Goal: Information Seeking & Learning: Learn about a topic

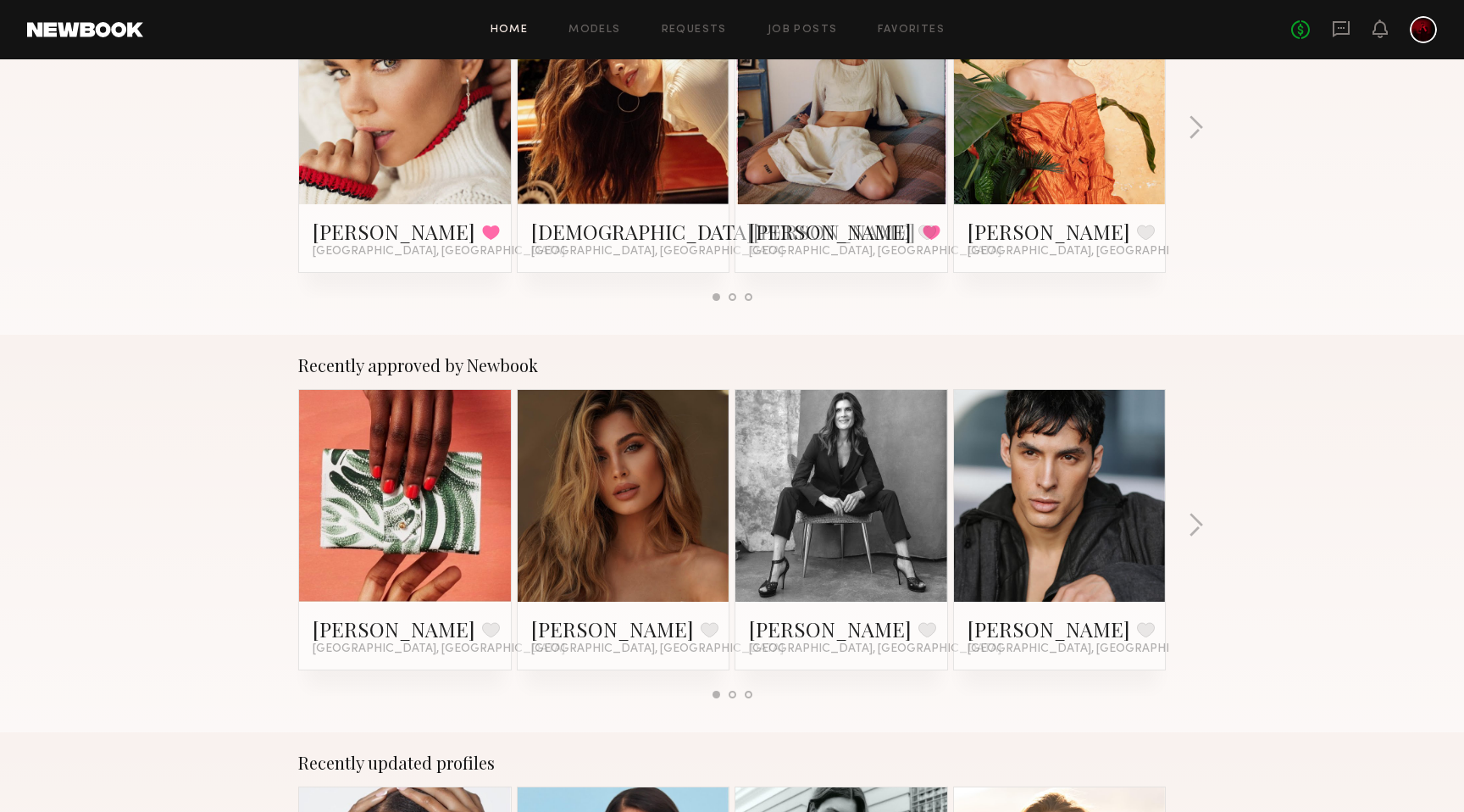
scroll to position [400, 0]
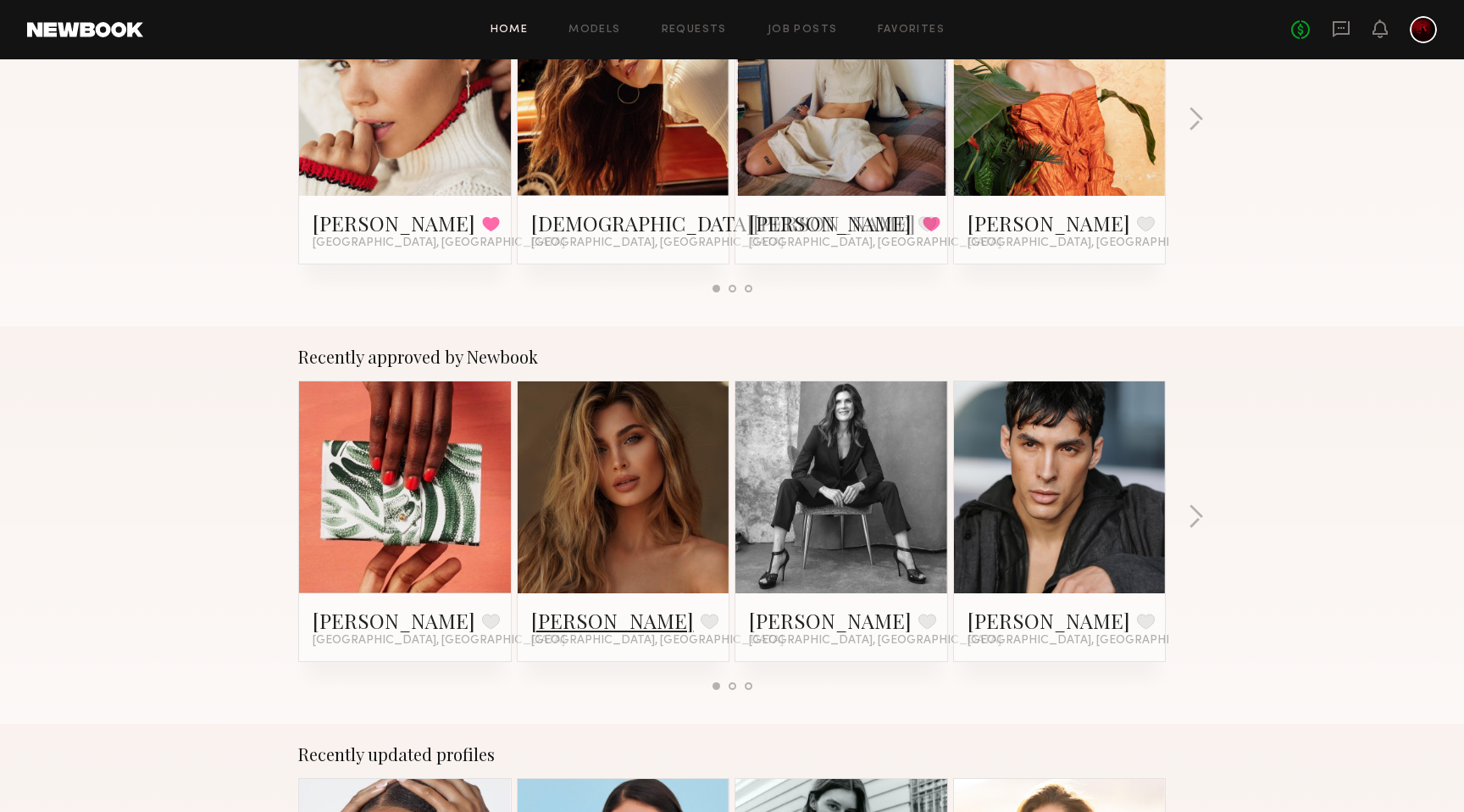
click at [569, 619] on link "Serena M." at bounding box center [612, 619] width 162 height 27
click at [828, 502] on link at bounding box center [842, 487] width 104 height 212
click at [1198, 514] on button "button" at bounding box center [1196, 518] width 16 height 28
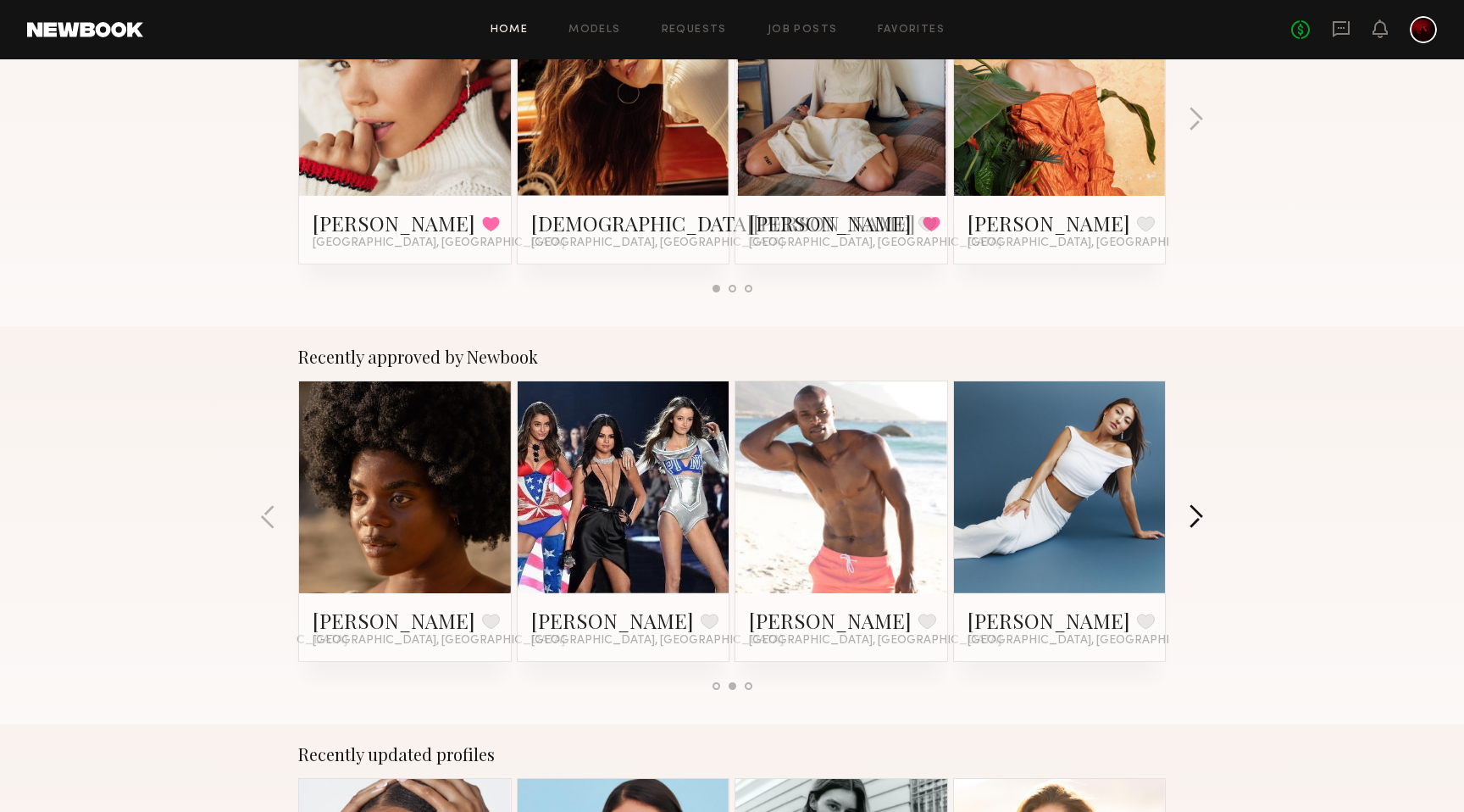
click at [1198, 514] on button "button" at bounding box center [1196, 518] width 16 height 28
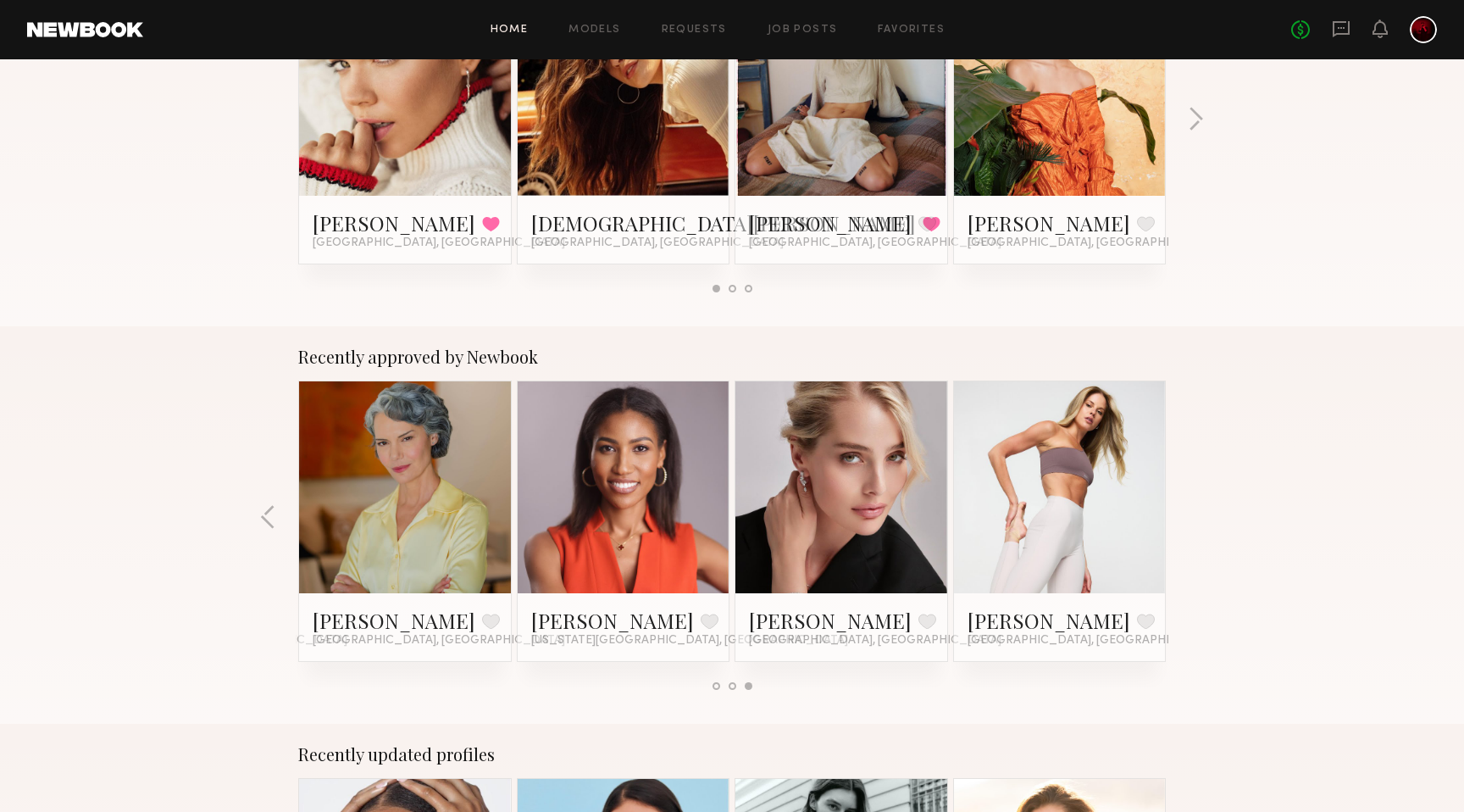
click at [1198, 514] on div "Recently approved by Newbook Ashia A. Favorite Brooklyn, NY Serena M. Favorite …" at bounding box center [732, 525] width 1464 height 398
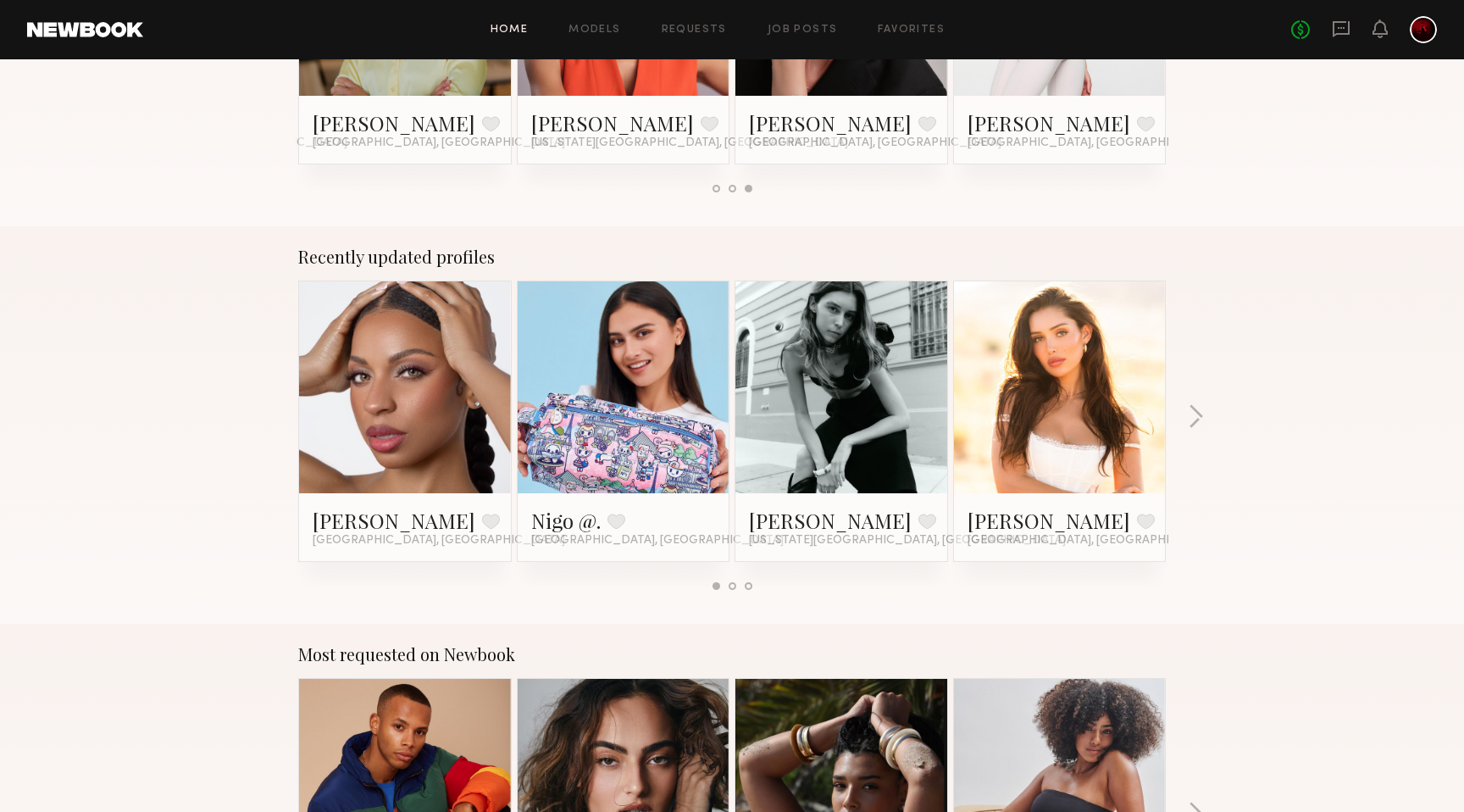
scroll to position [912, 0]
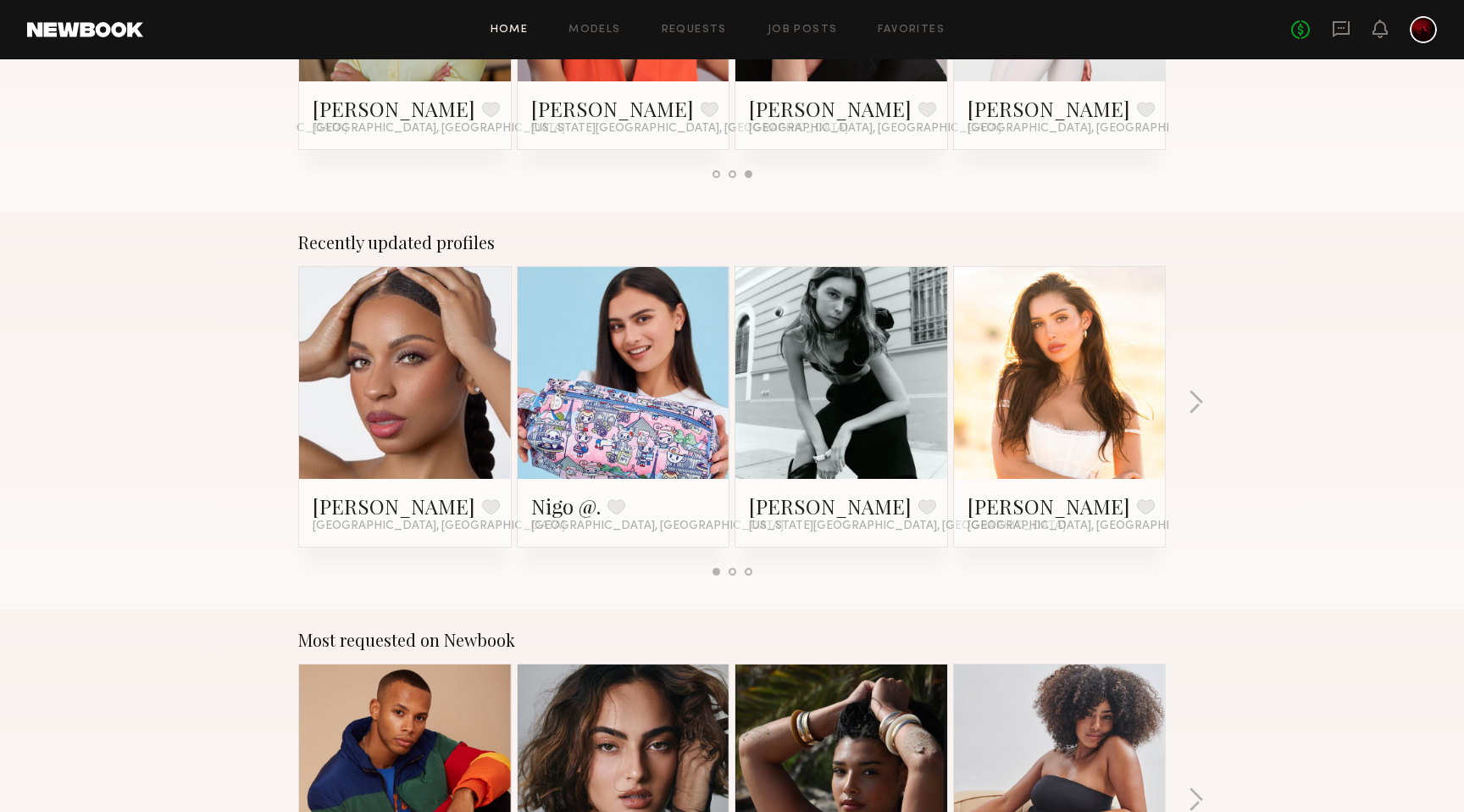
click at [1188, 400] on div "Recently updated profiles Danika E. Favorite Los Angeles, CA Nigo @. Favorite L…" at bounding box center [732, 411] width 1464 height 398
click at [1193, 398] on button "button" at bounding box center [1196, 403] width 16 height 28
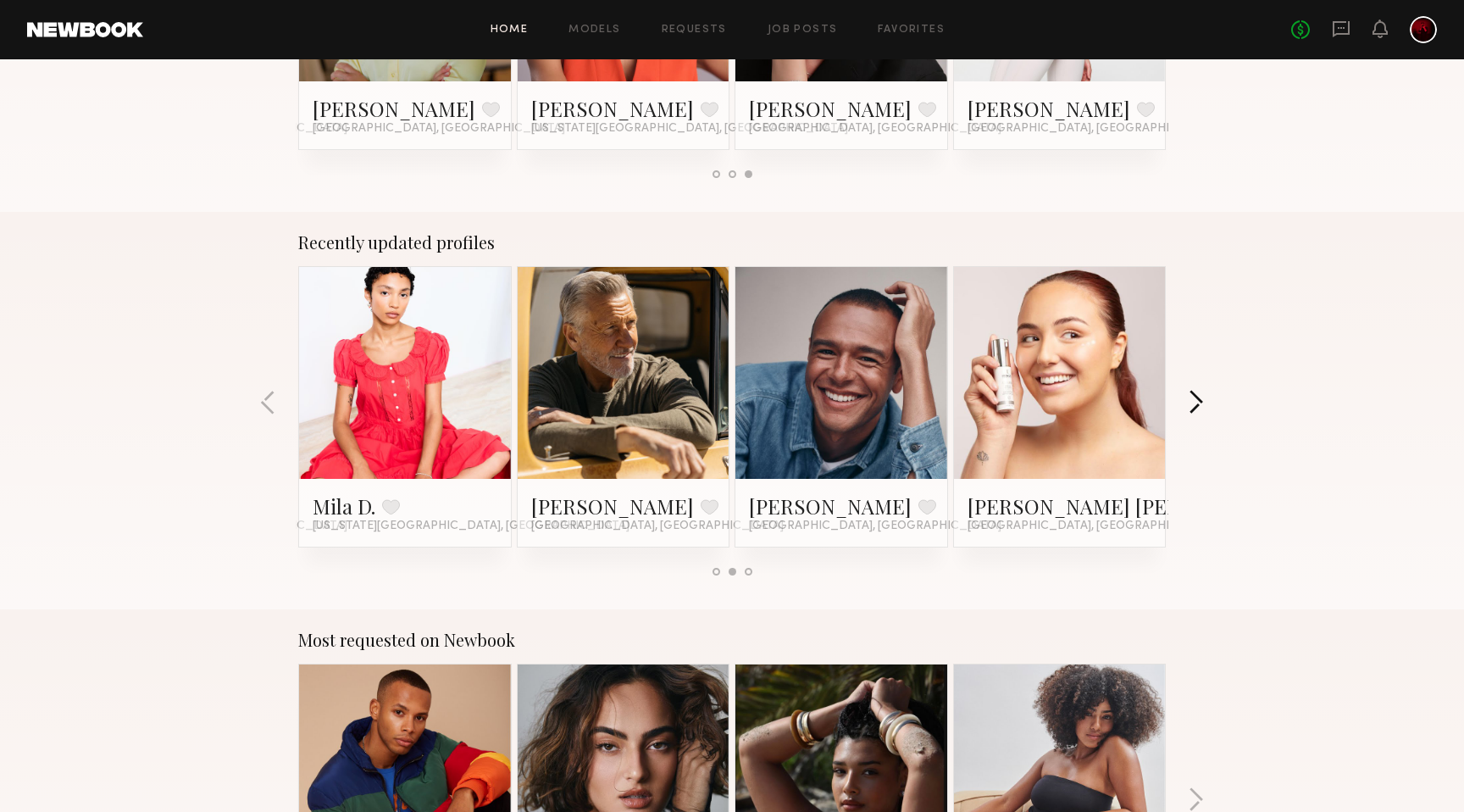
click at [1193, 398] on button "button" at bounding box center [1196, 403] width 16 height 28
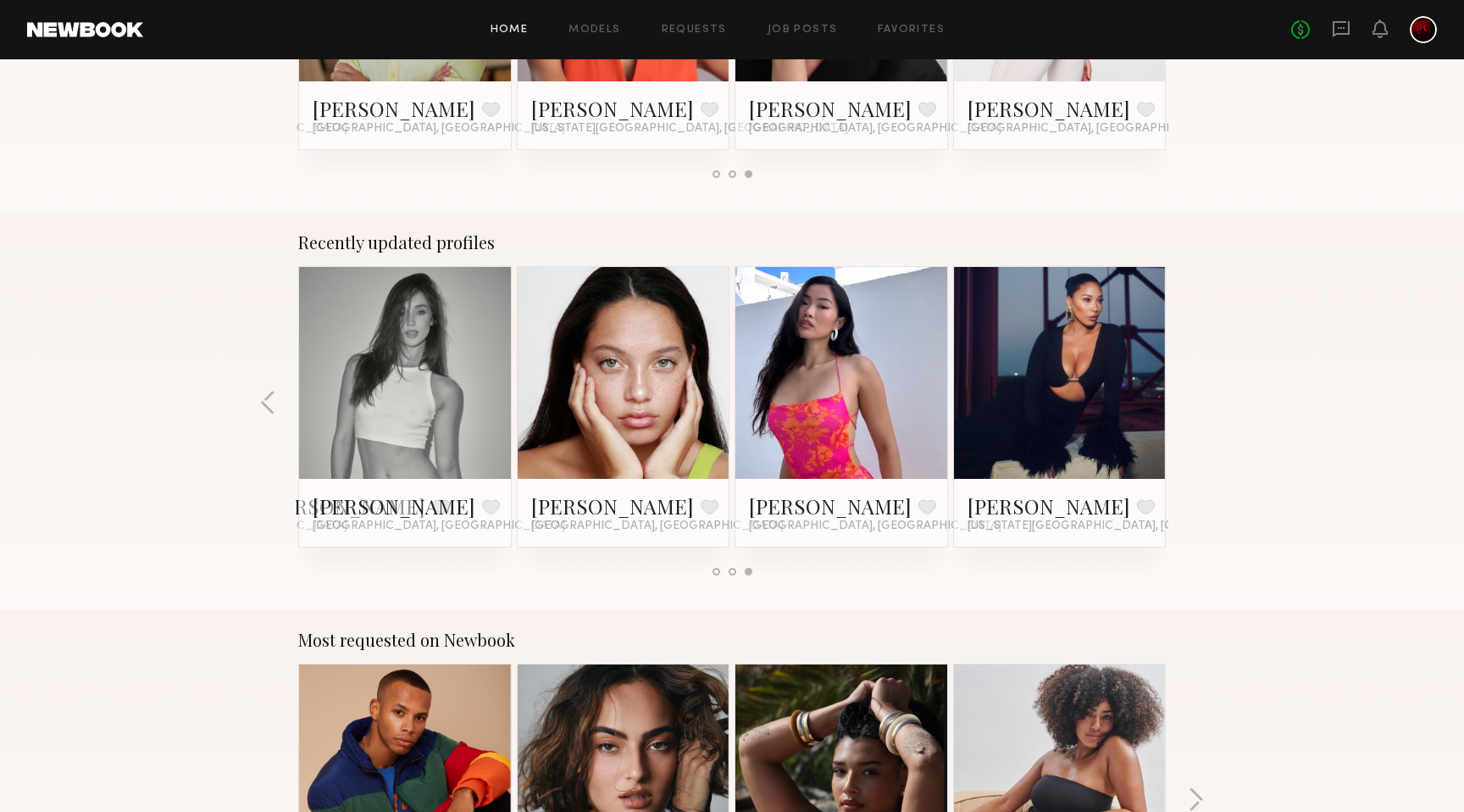
click at [1193, 398] on div "Recently updated profiles Danika E. Favorite Los Angeles, CA Nigo @. Favorite L…" at bounding box center [732, 411] width 1464 height 398
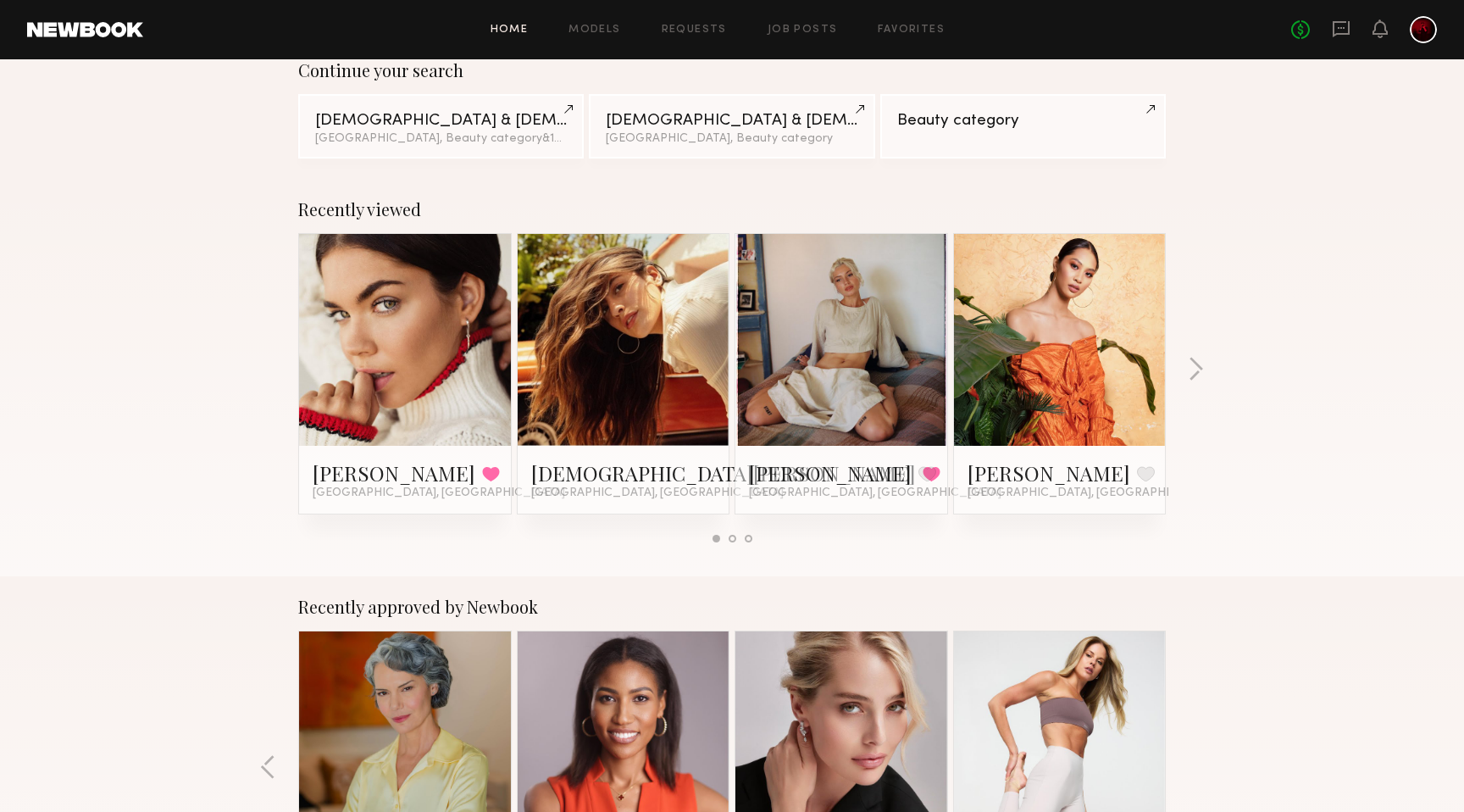
scroll to position [0, 0]
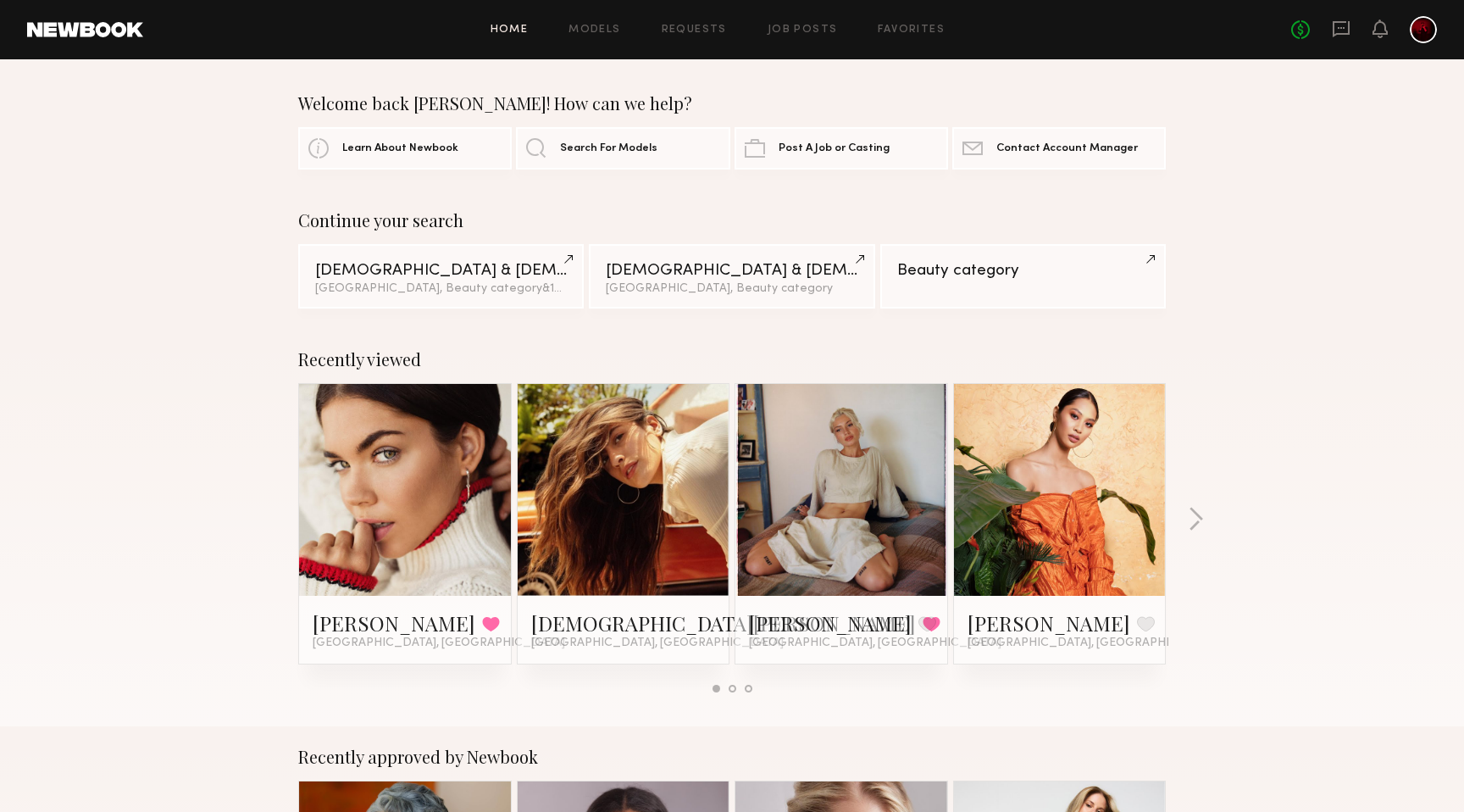
click at [786, 544] on div at bounding box center [841, 489] width 212 height 212
click at [783, 620] on link "Foster M." at bounding box center [830, 622] width 162 height 27
click at [452, 518] on link at bounding box center [405, 489] width 104 height 212
click at [1189, 515] on button "button" at bounding box center [1196, 521] width 16 height 28
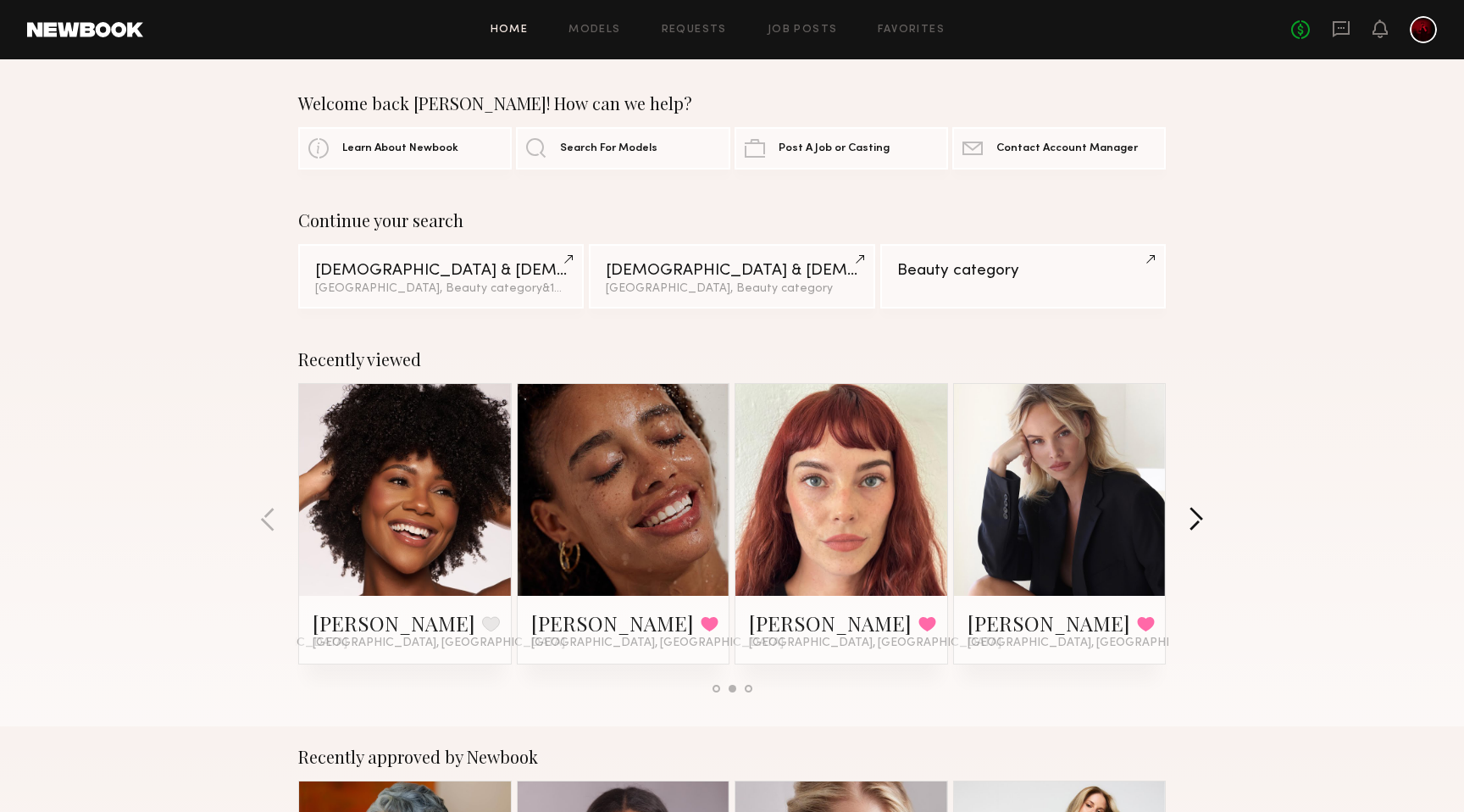
click at [1199, 517] on button "button" at bounding box center [1196, 521] width 16 height 28
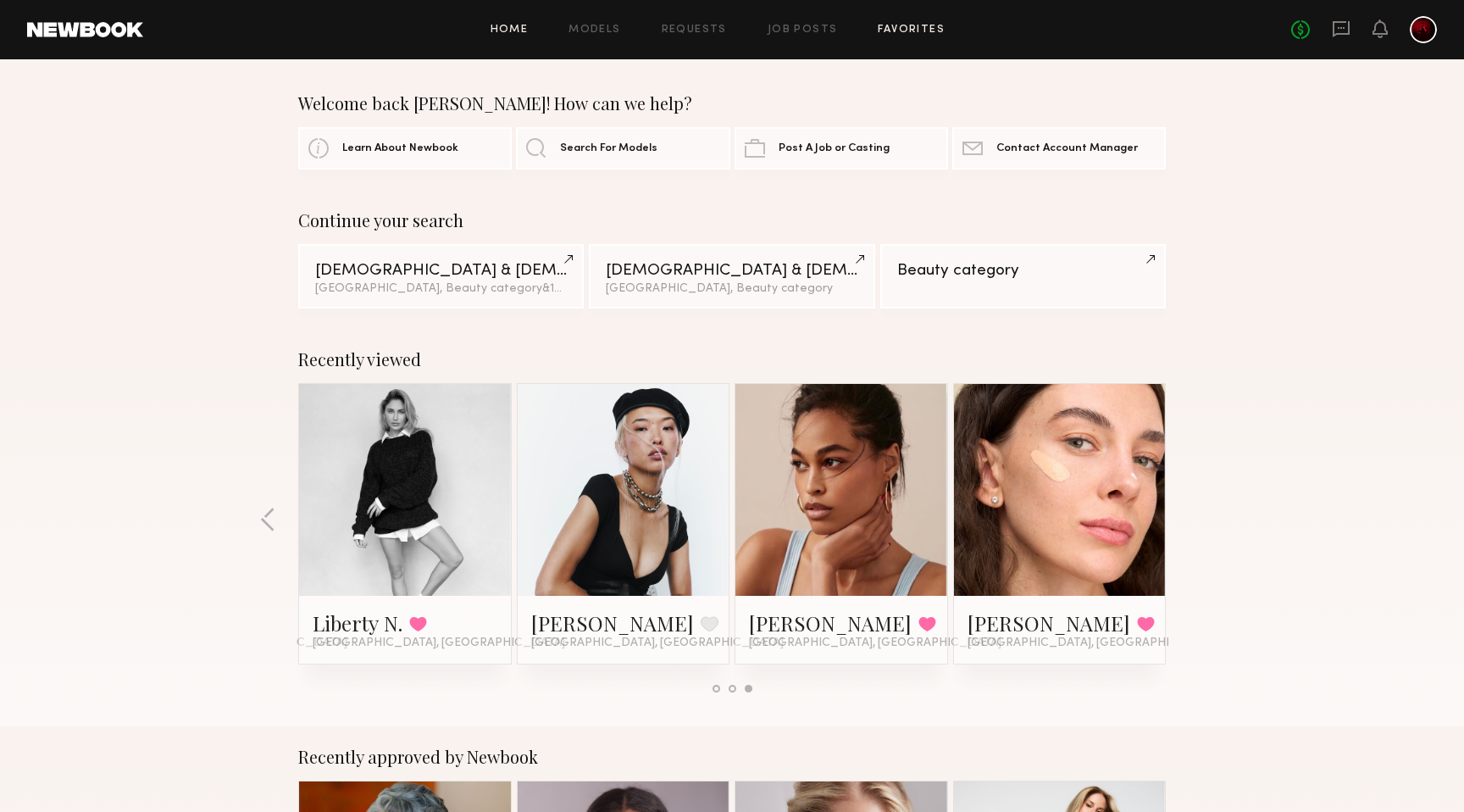
click at [902, 25] on link "Favorites" at bounding box center [911, 31] width 67 height 11
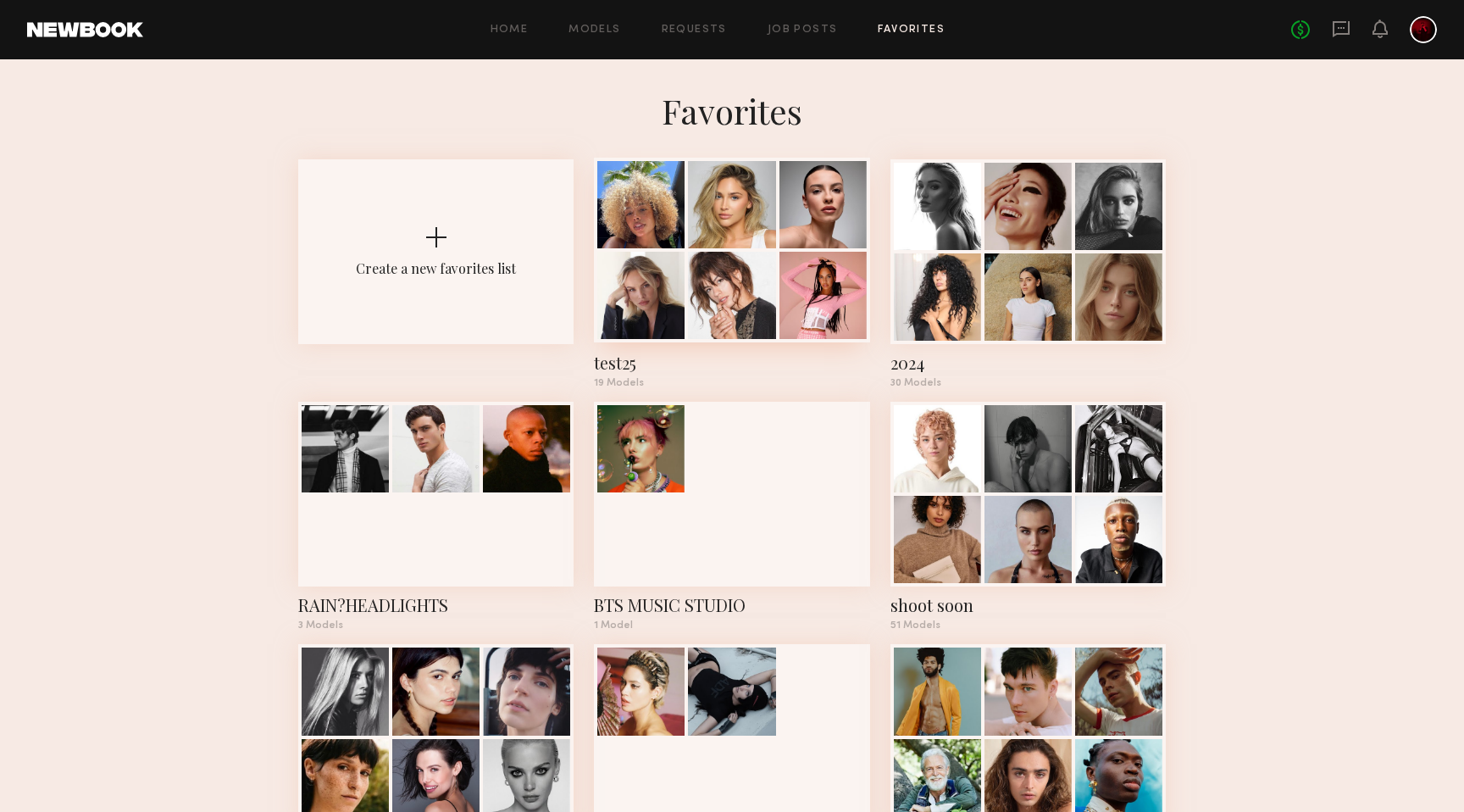
click at [735, 230] on div at bounding box center [732, 205] width 87 height 87
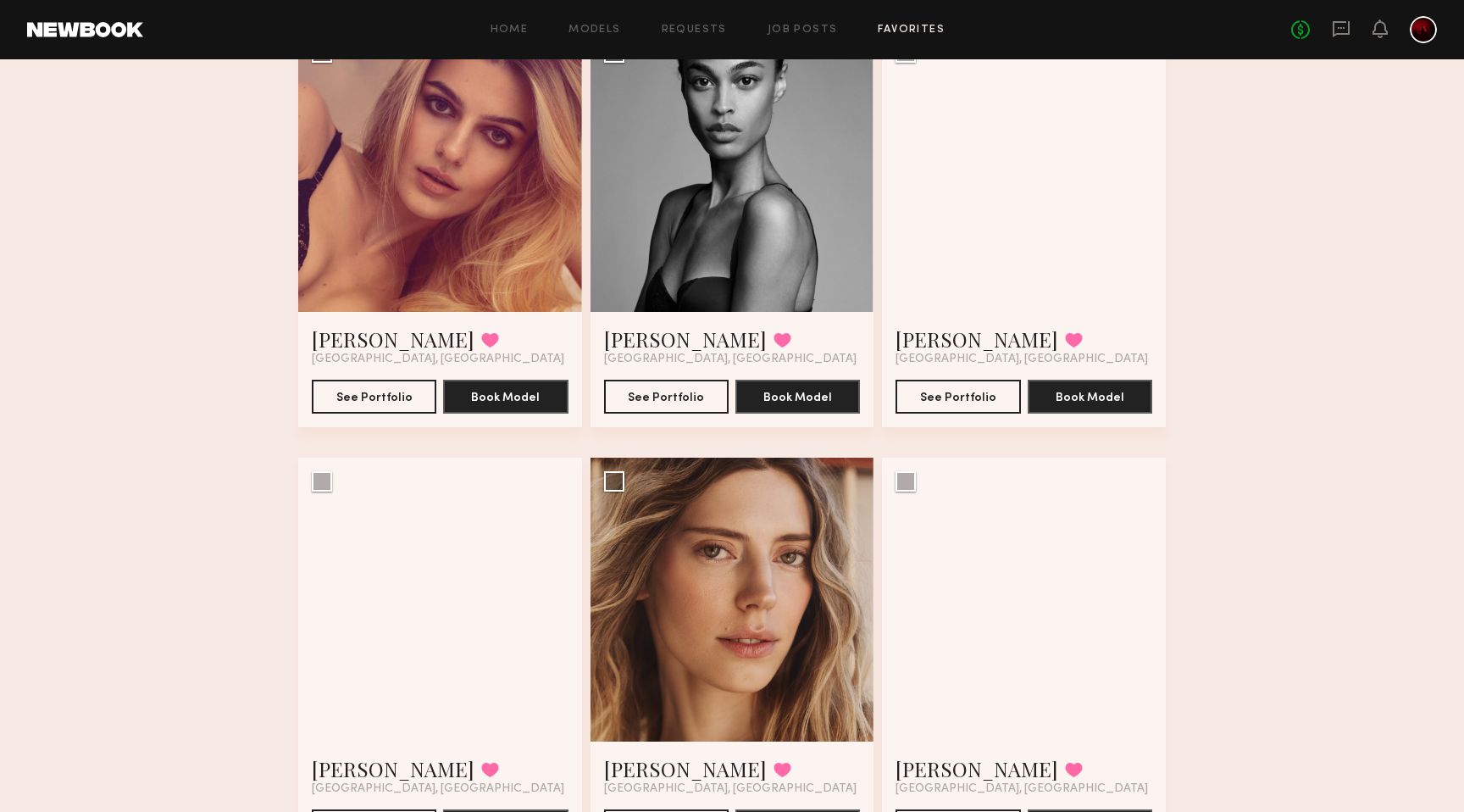
scroll to position [2346, 0]
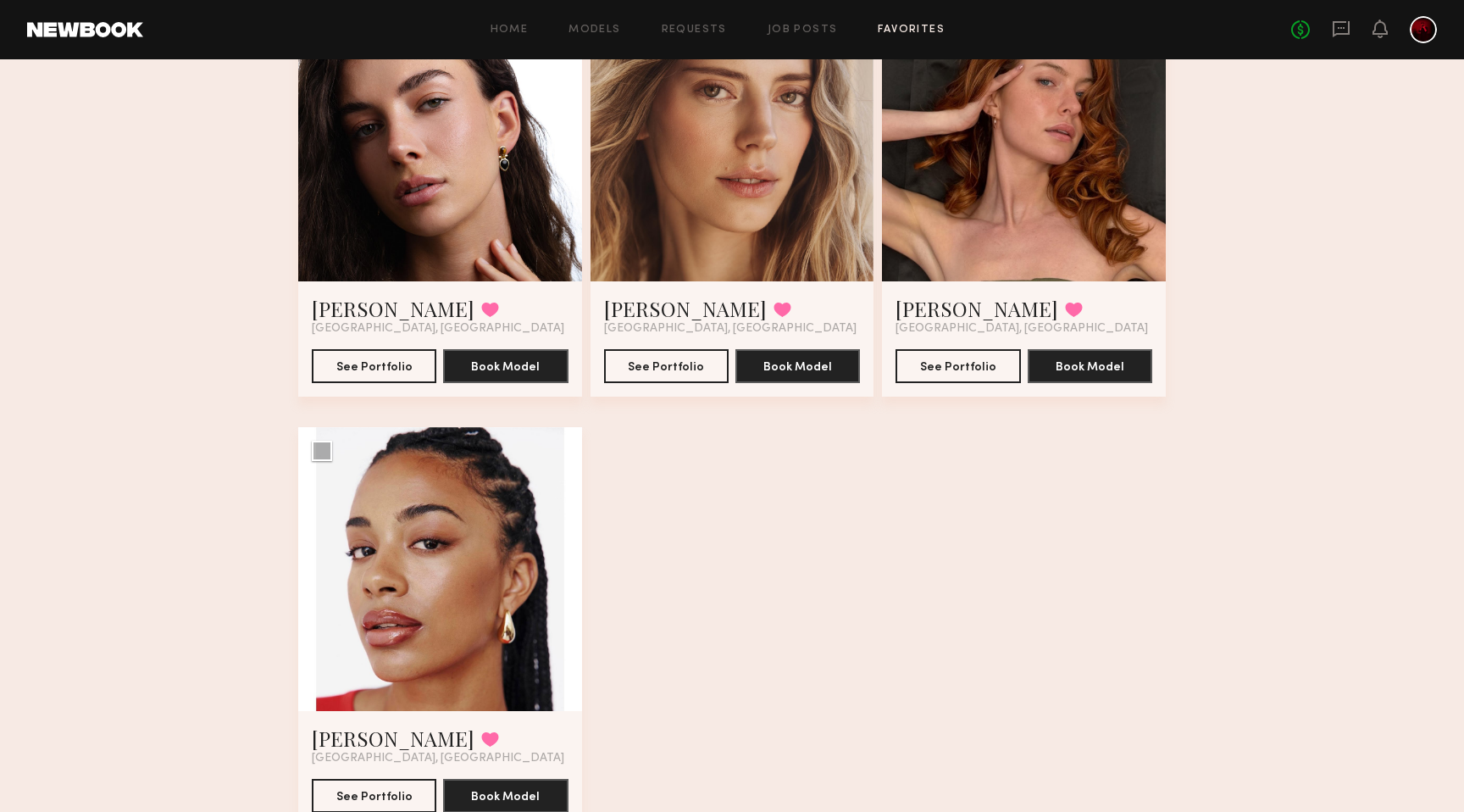
click at [699, 200] on div at bounding box center [732, 139] width 284 height 284
click at [649, 313] on link "[PERSON_NAME]" at bounding box center [685, 308] width 162 height 27
click at [456, 137] on div at bounding box center [440, 139] width 284 height 284
click at [340, 313] on link "Uliana V." at bounding box center [392, 308] width 162 height 27
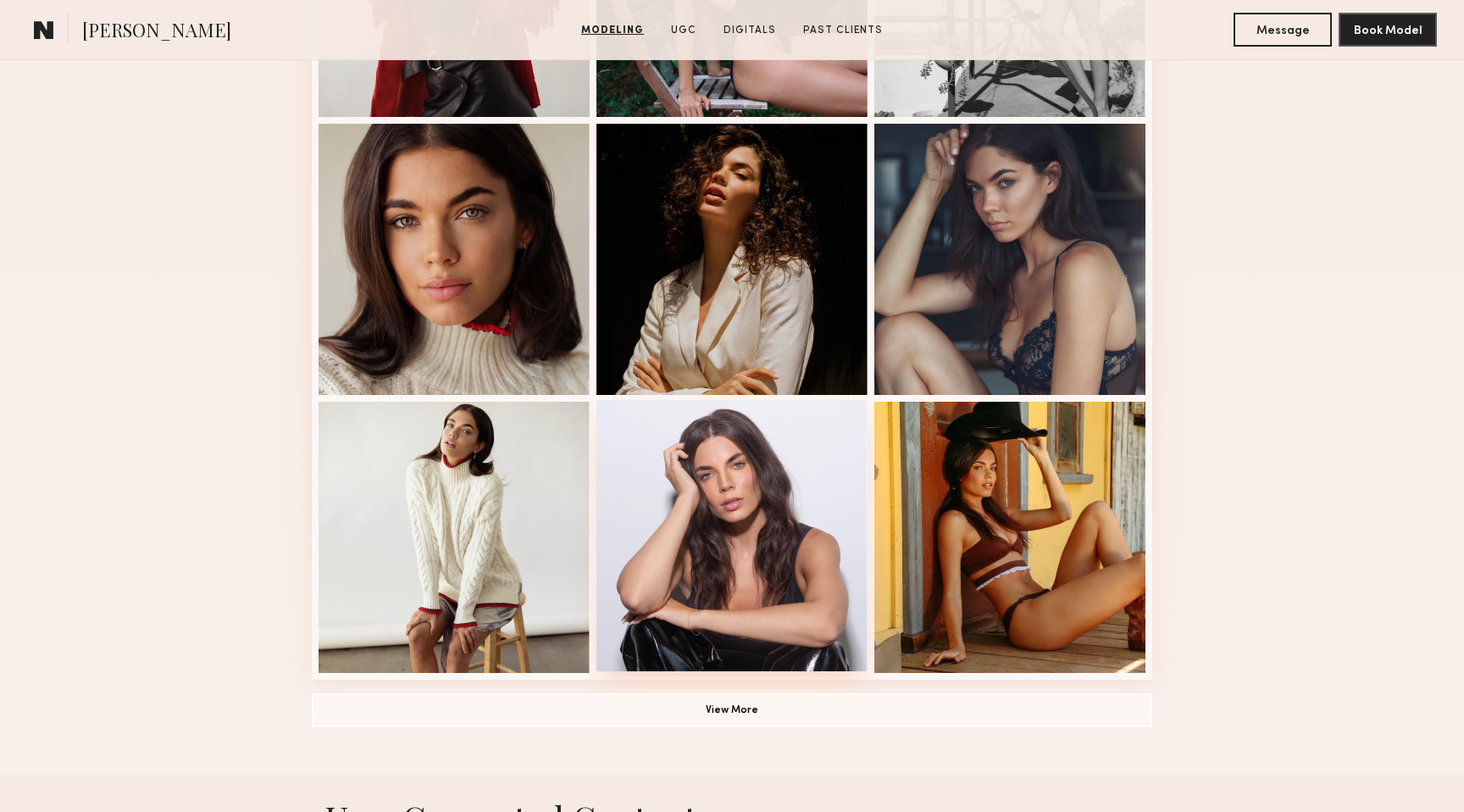
scroll to position [951, 0]
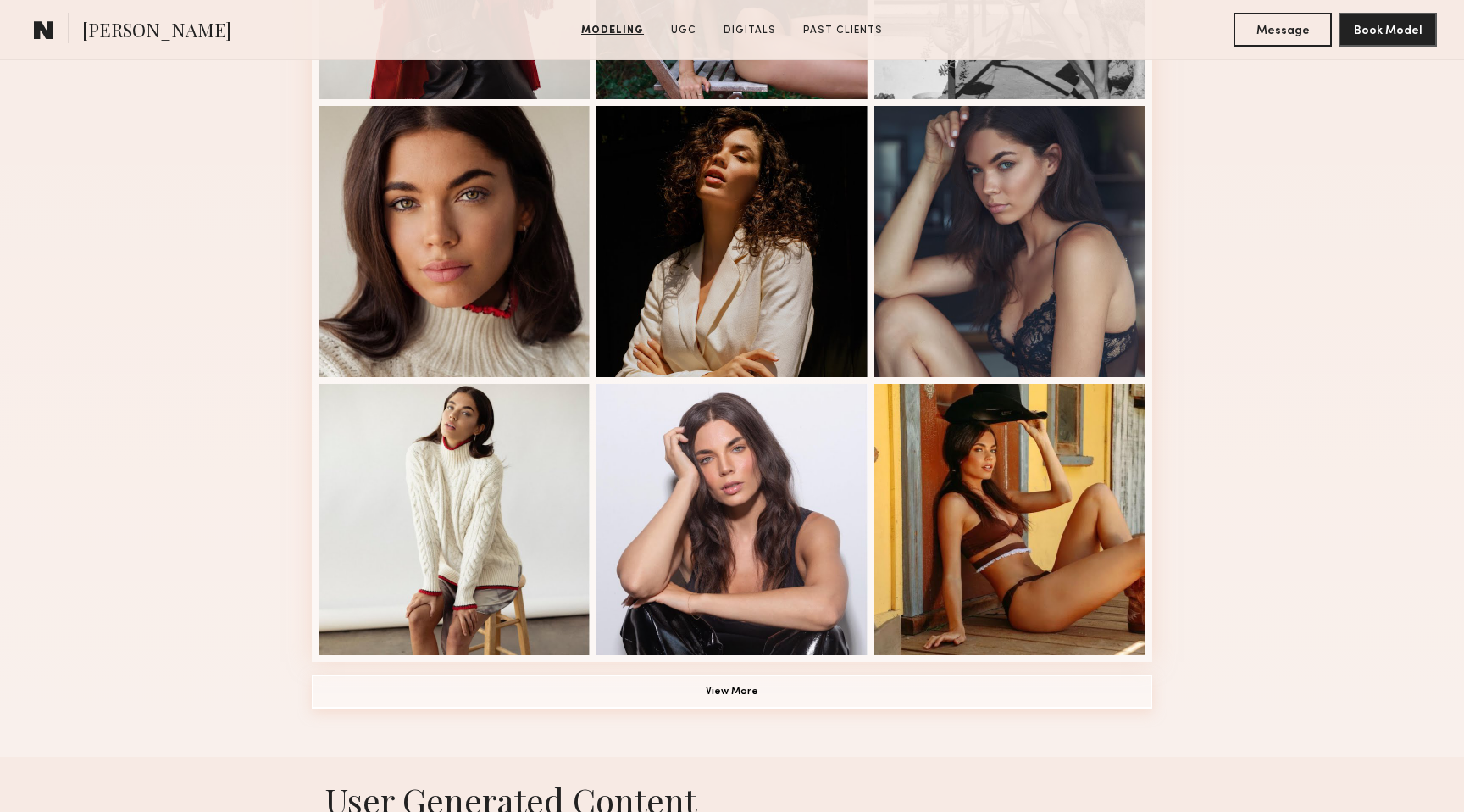
click at [712, 691] on button "View More" at bounding box center [732, 691] width 841 height 34
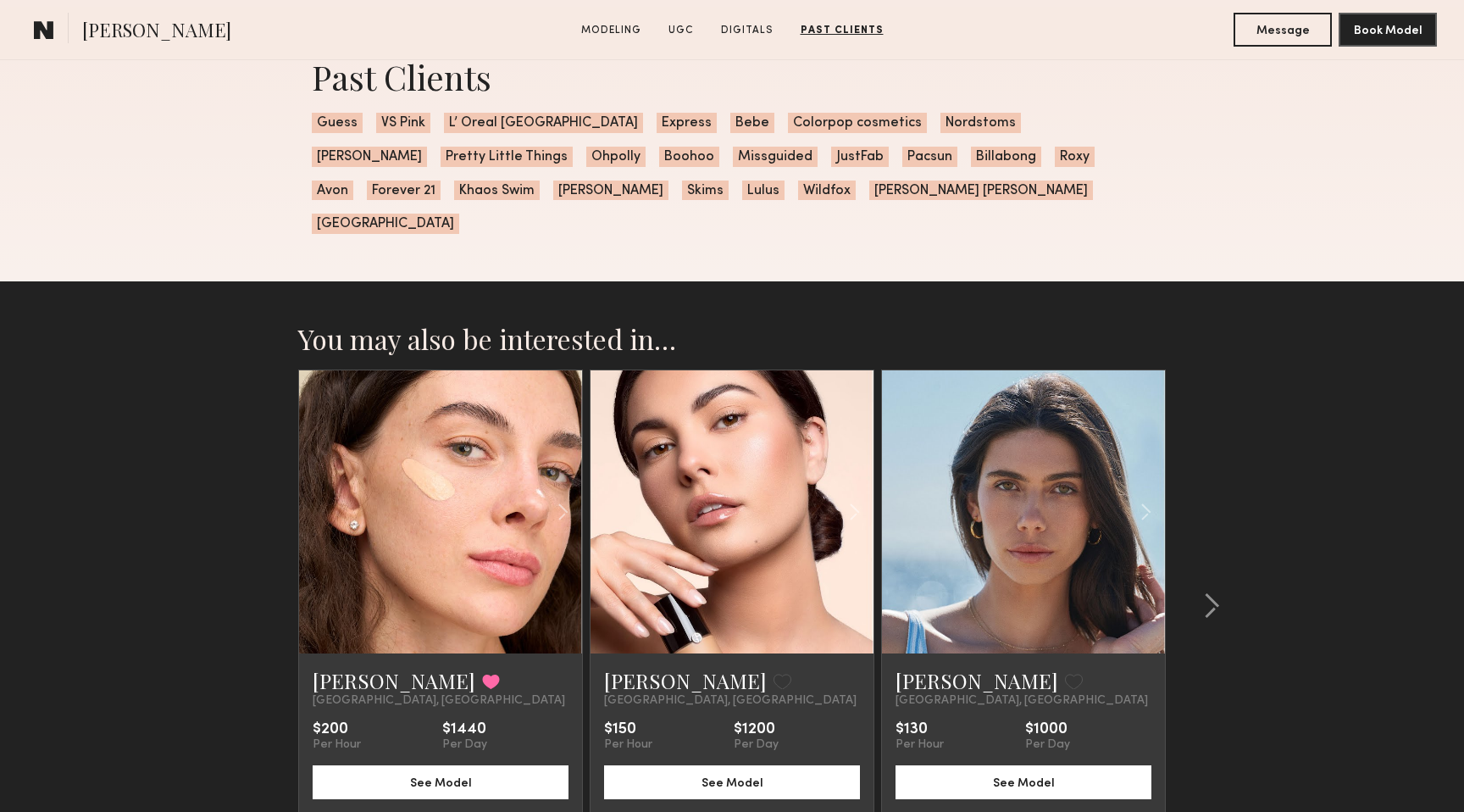
scroll to position [5444, 0]
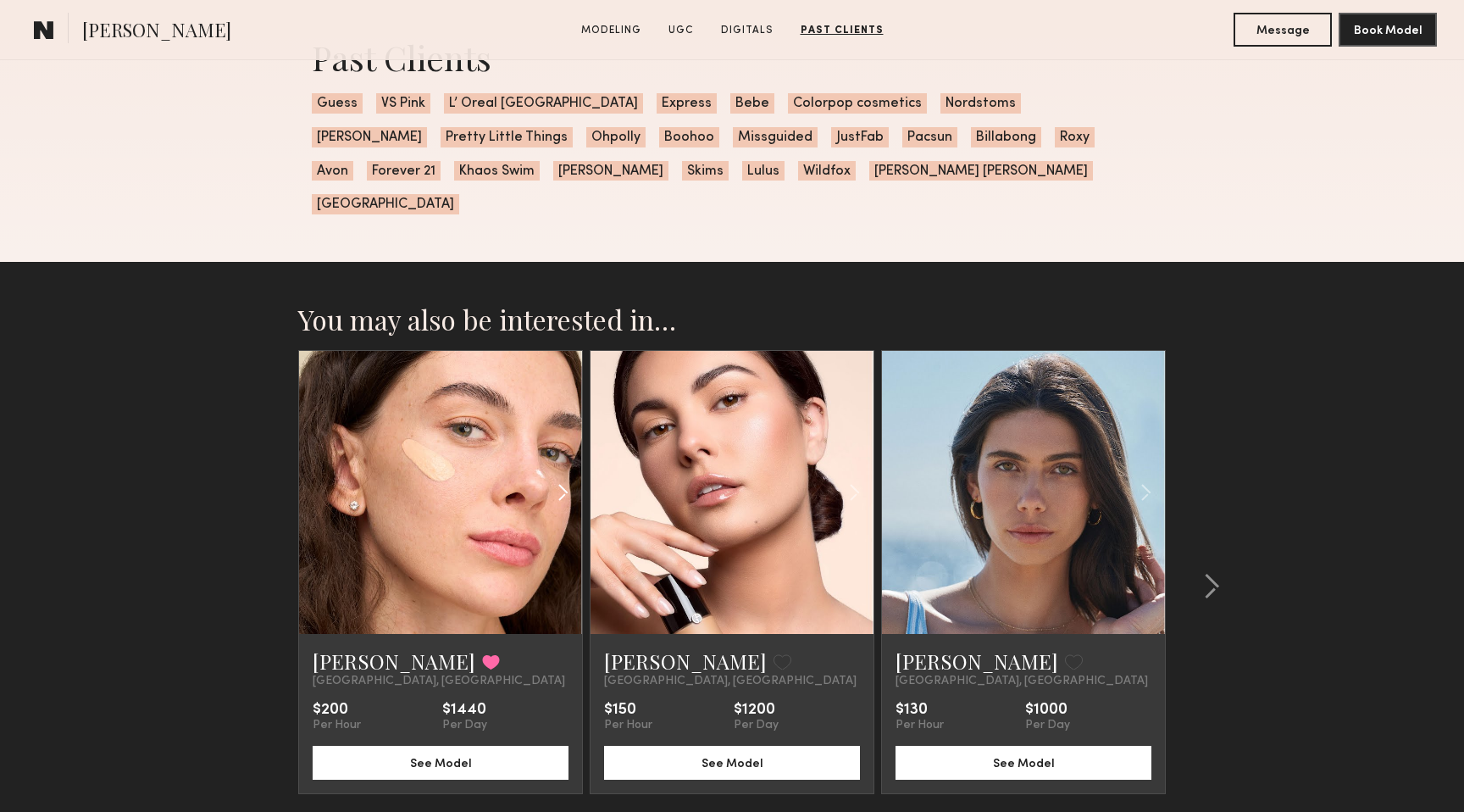
click at [561, 476] on common-icon at bounding box center [563, 492] width 25 height 32
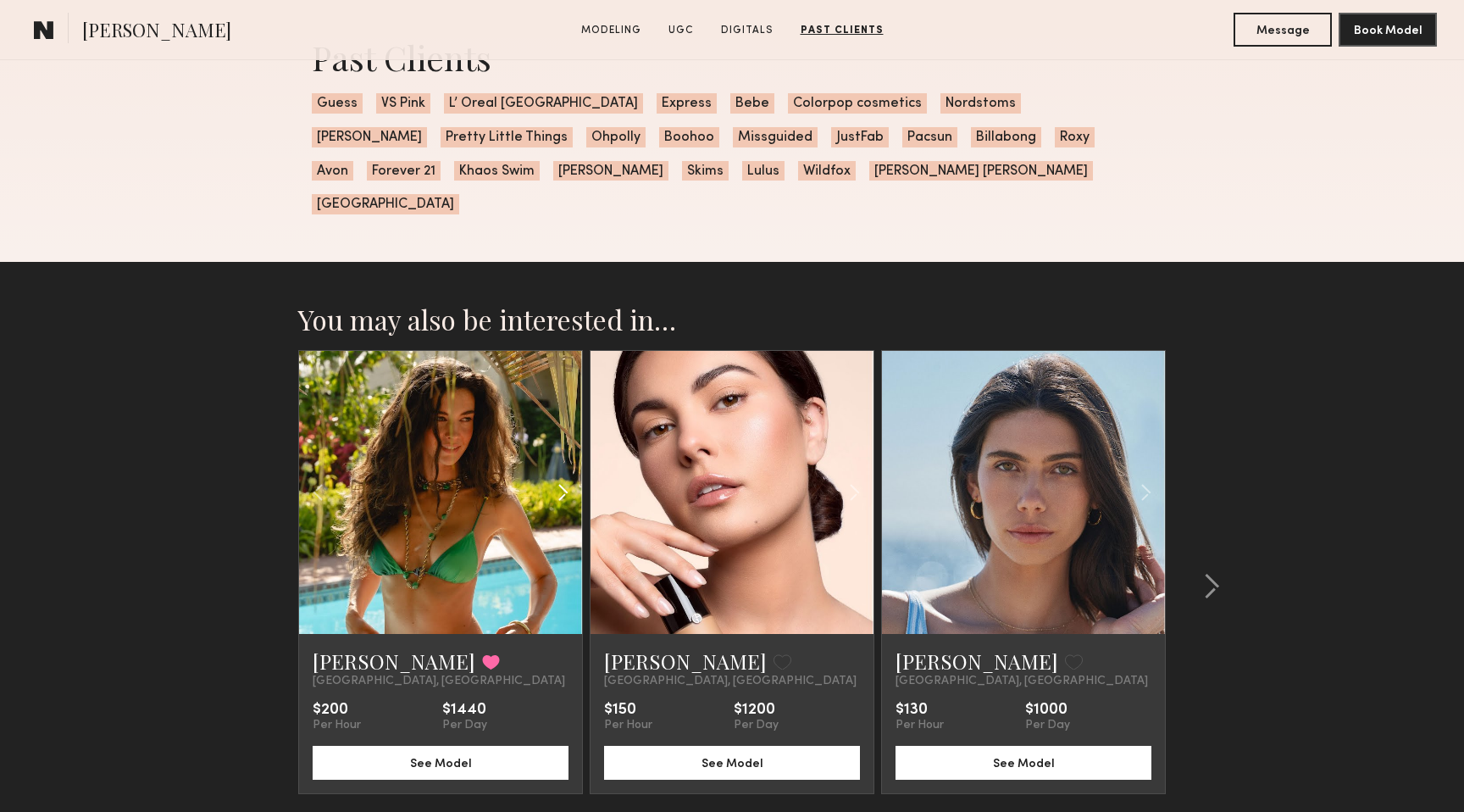
click at [561, 476] on common-icon at bounding box center [563, 492] width 25 height 32
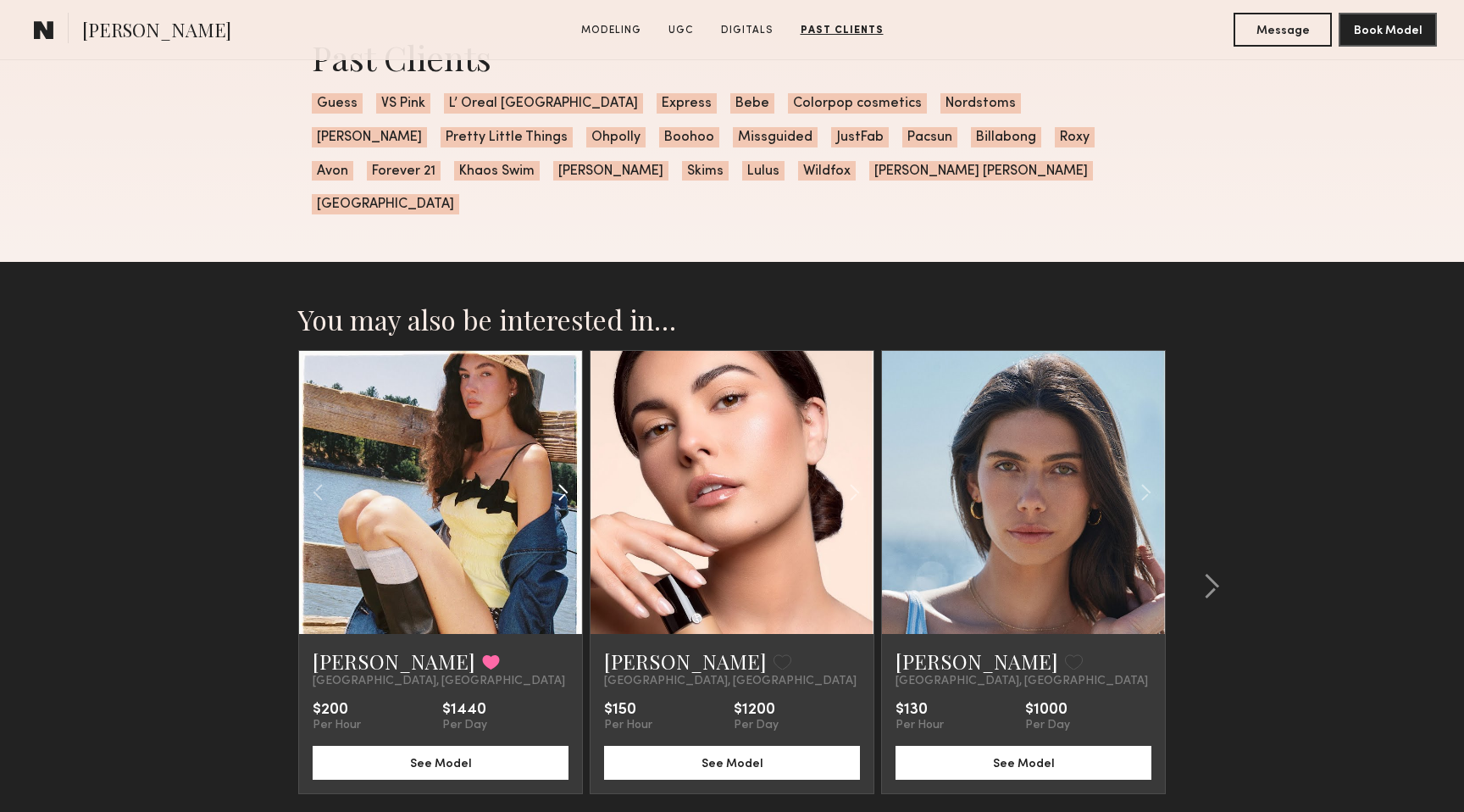
click at [561, 476] on common-icon at bounding box center [563, 492] width 25 height 32
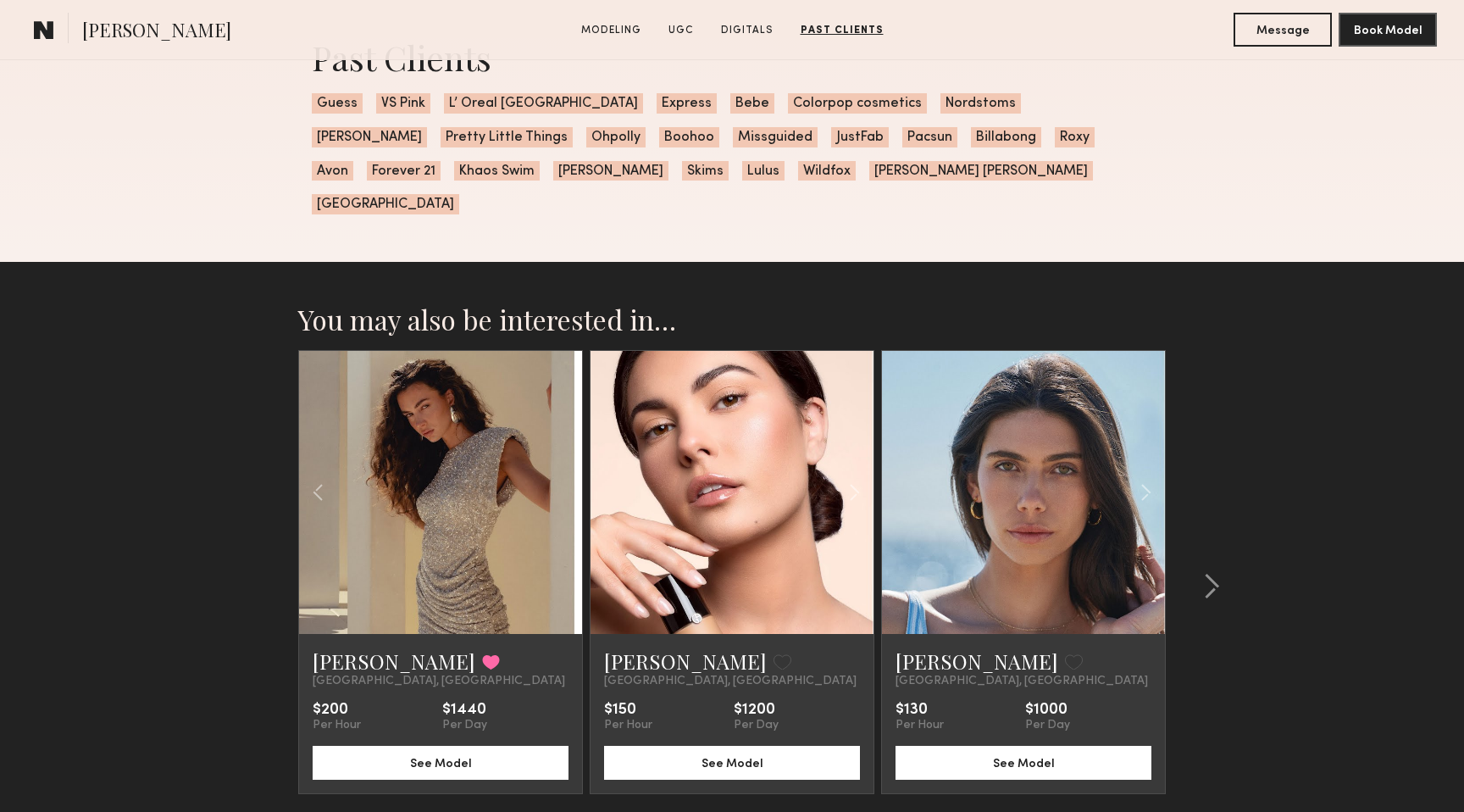
click at [561, 459] on div at bounding box center [440, 491] width 283 height 283
click at [1219, 573] on common-icon at bounding box center [1212, 586] width 17 height 27
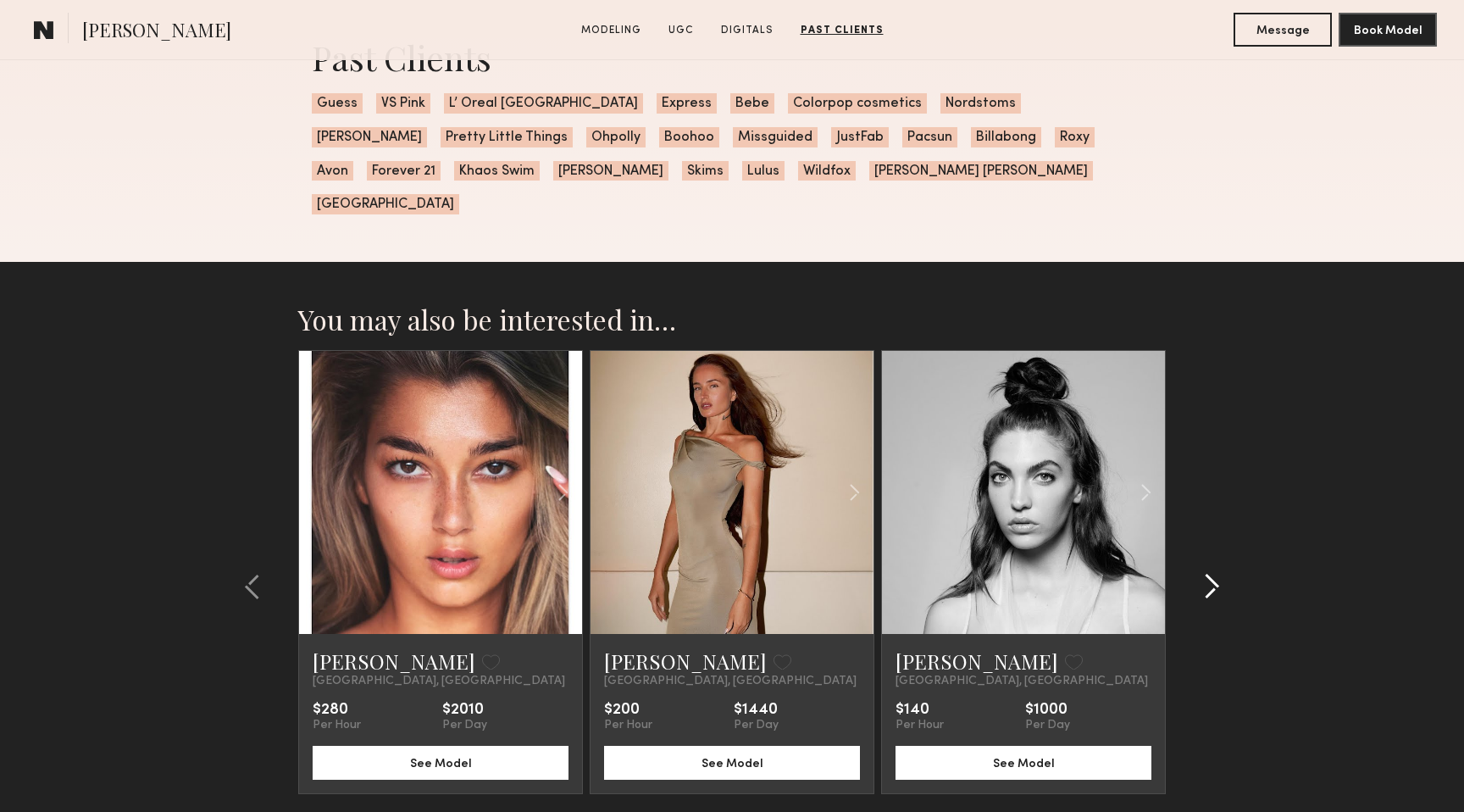
click at [1219, 573] on common-icon at bounding box center [1212, 586] width 17 height 27
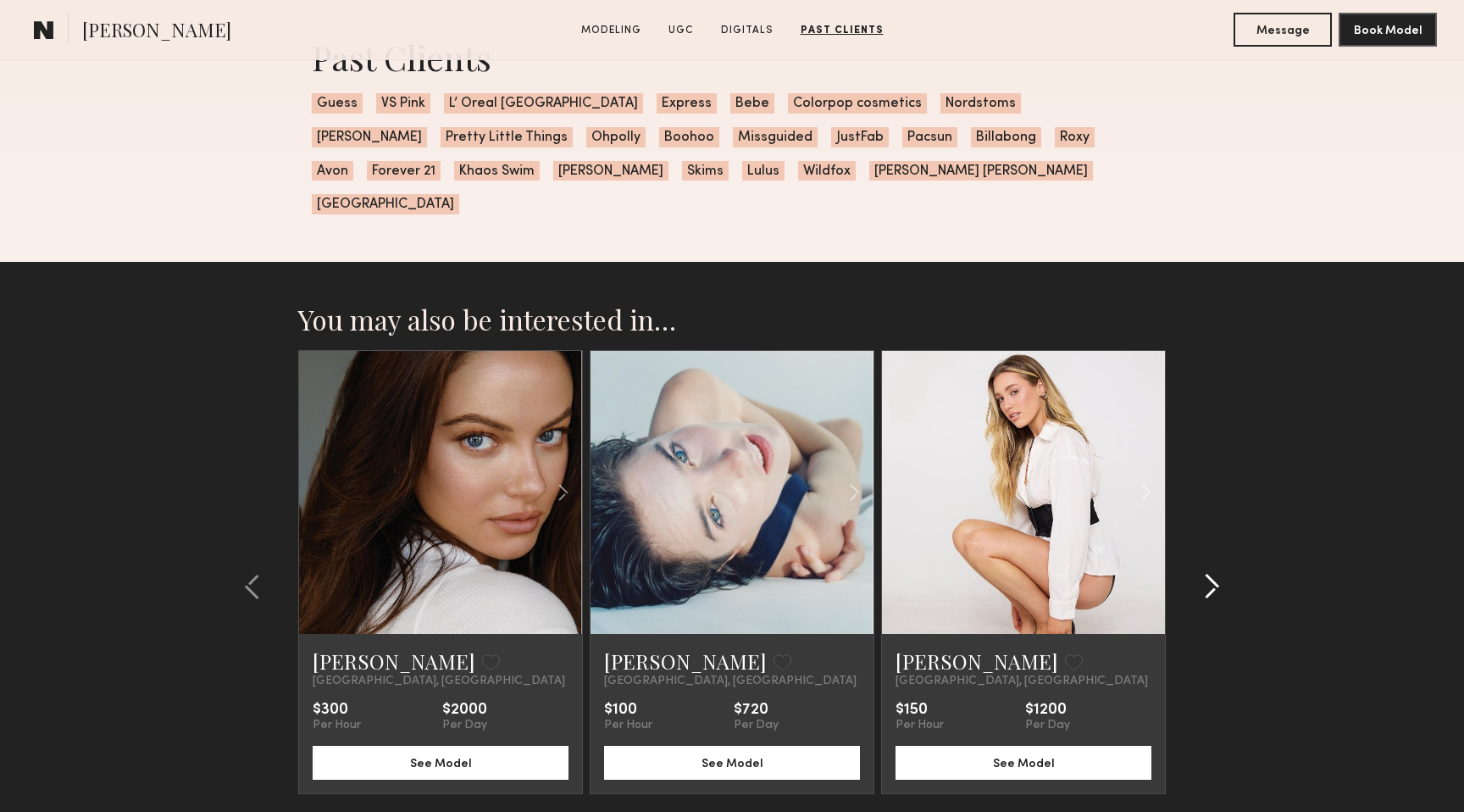
click at [1219, 573] on common-icon at bounding box center [1212, 586] width 17 height 27
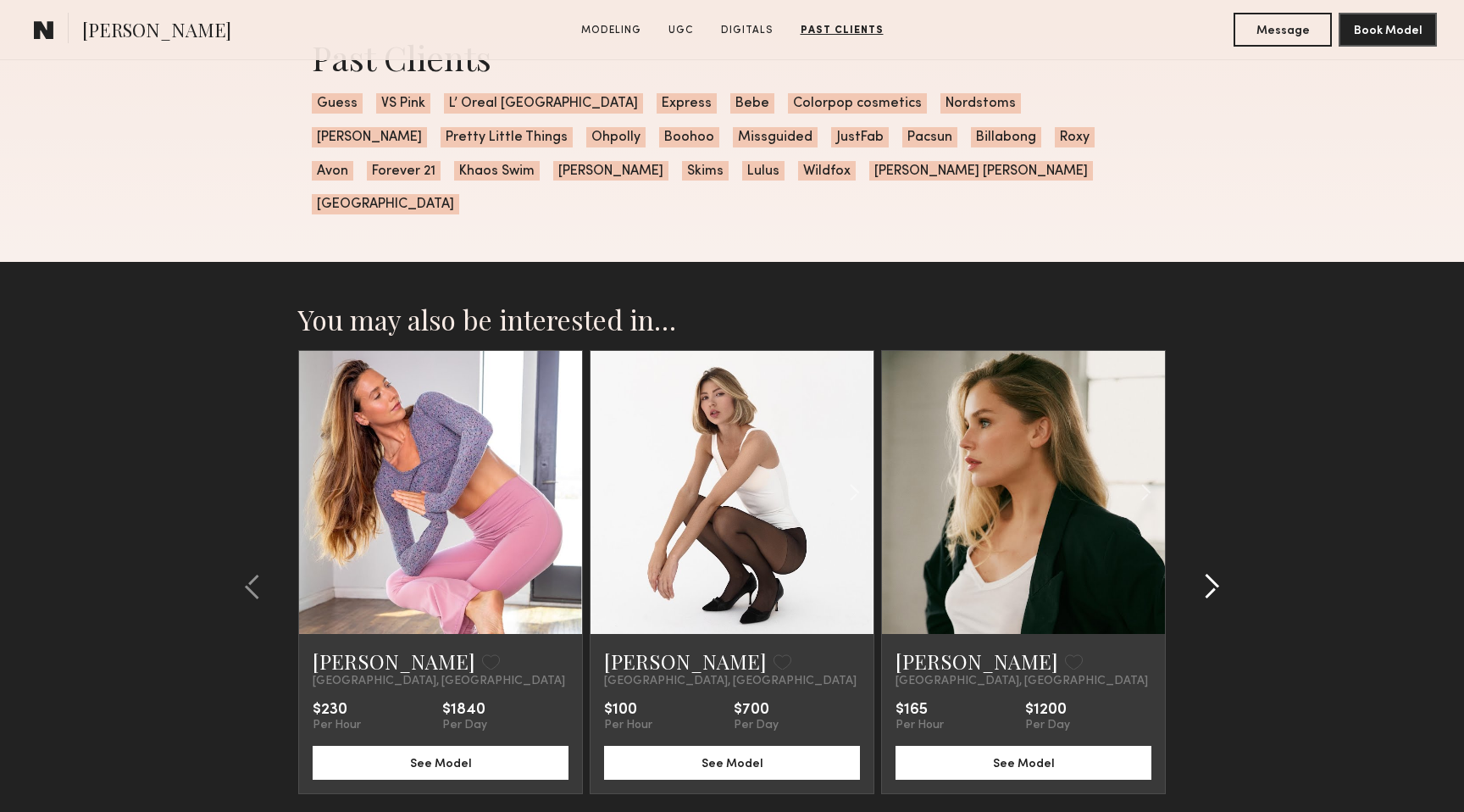
click at [1219, 573] on common-icon at bounding box center [1212, 586] width 17 height 27
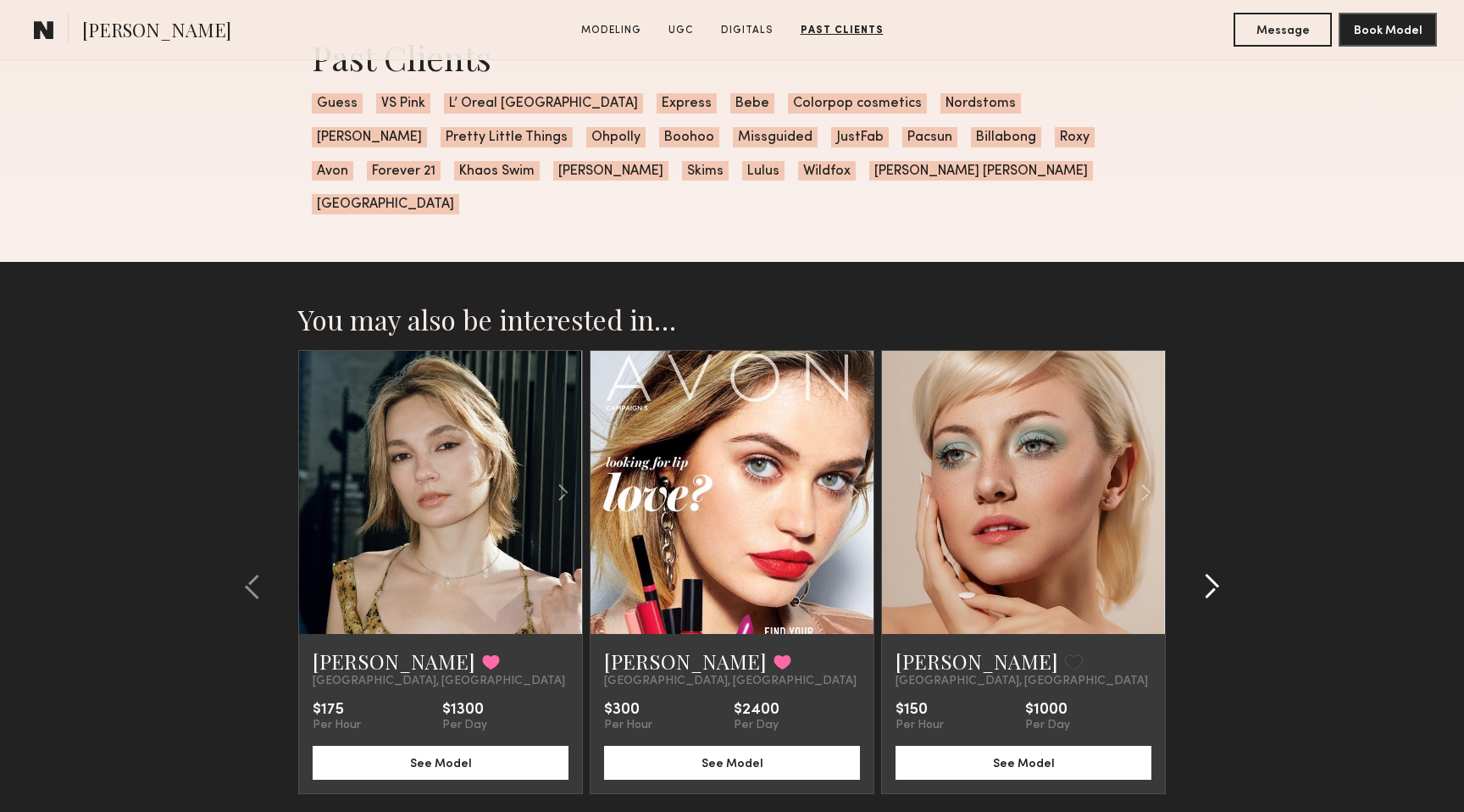
click at [1219, 573] on common-icon at bounding box center [1212, 586] width 17 height 27
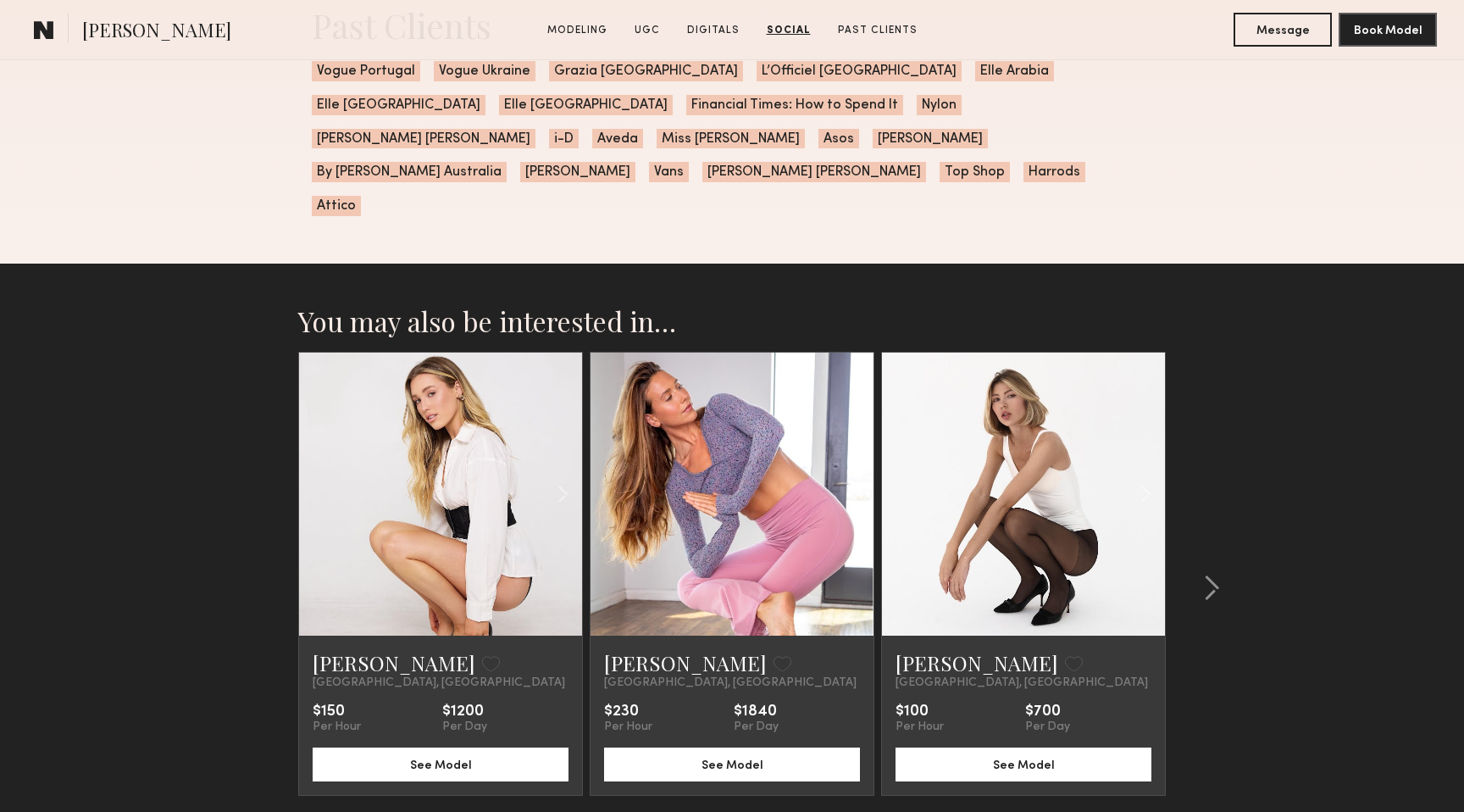
scroll to position [4081, 0]
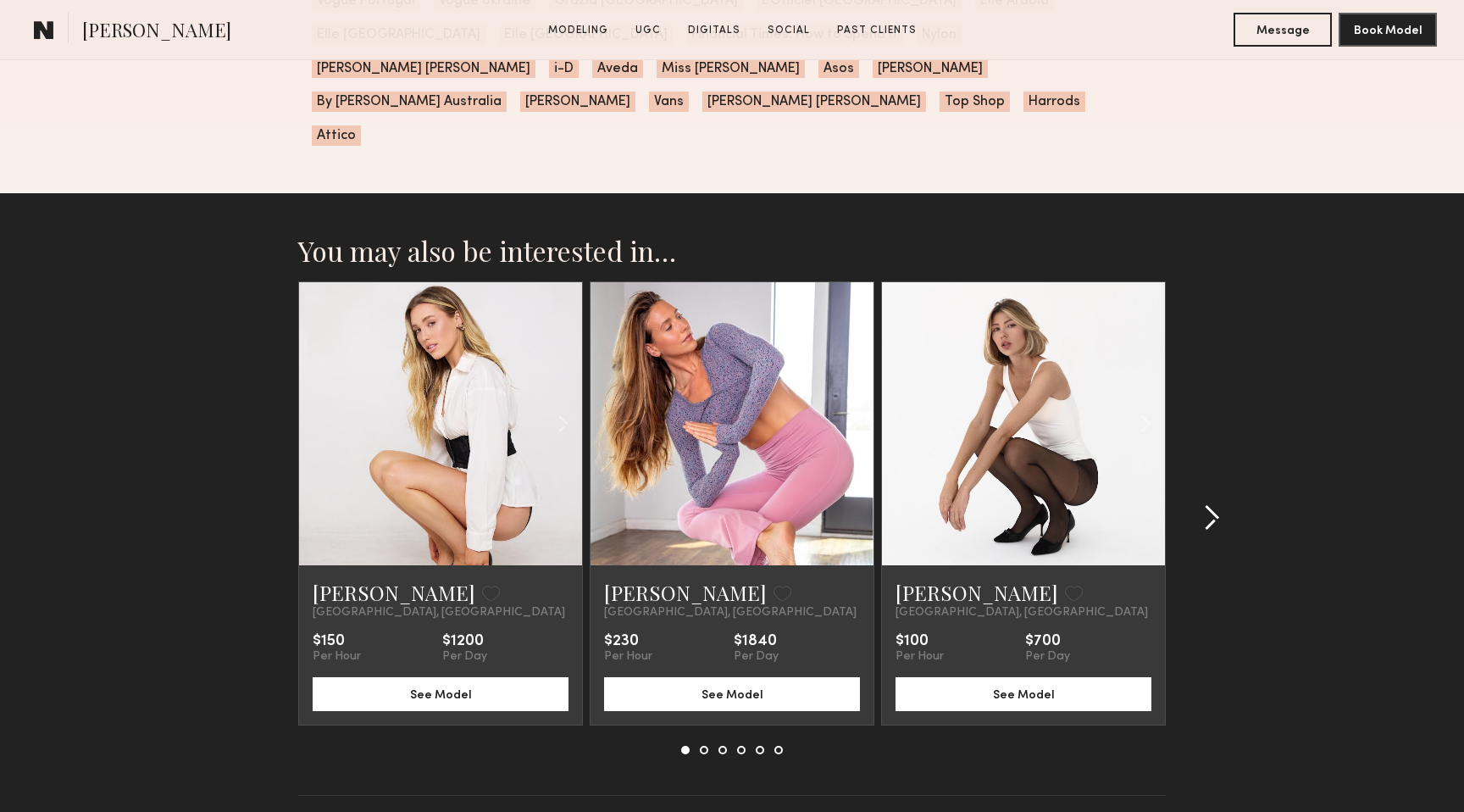
click at [1213, 504] on common-icon at bounding box center [1212, 517] width 17 height 27
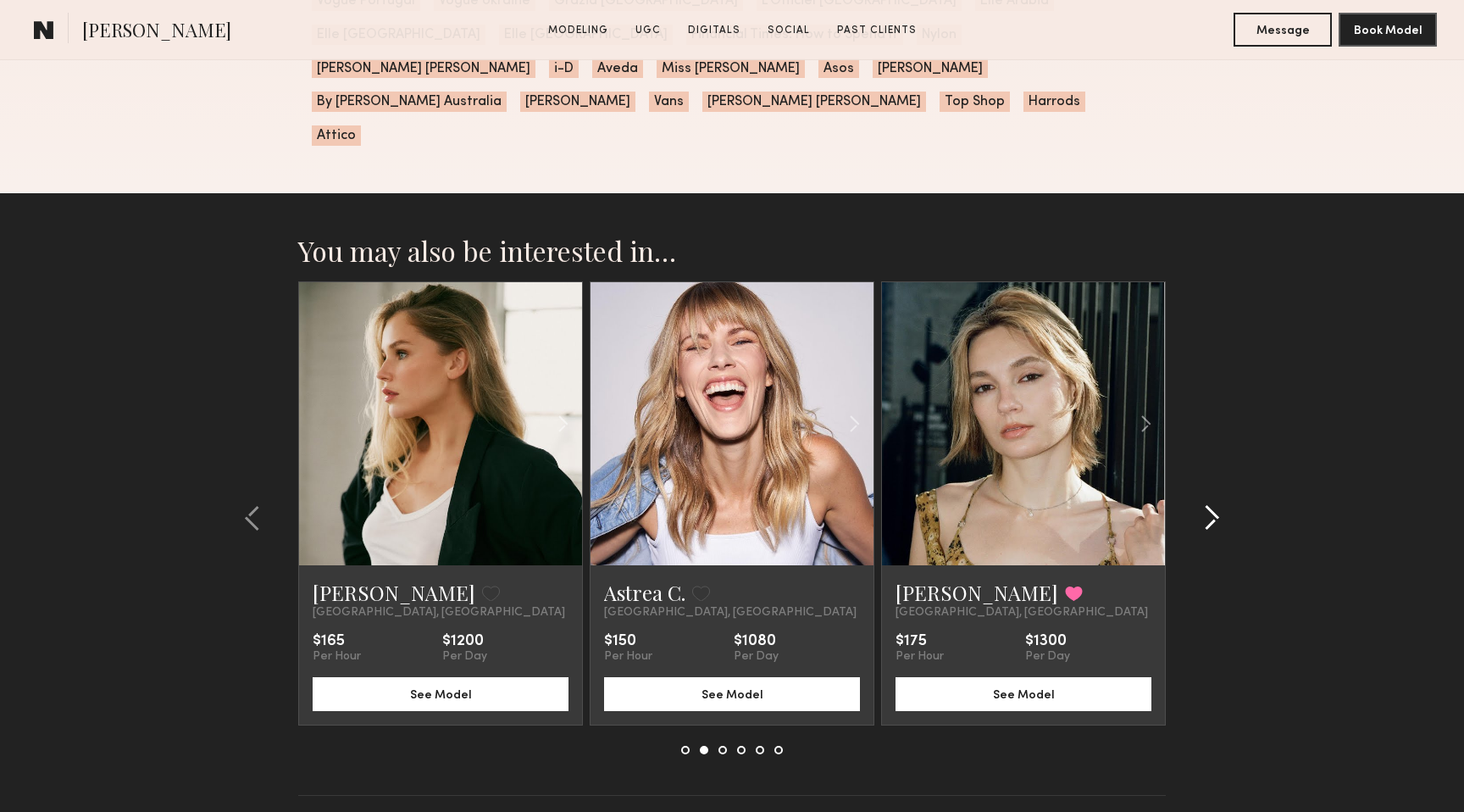
click at [1213, 504] on common-icon at bounding box center [1212, 517] width 17 height 27
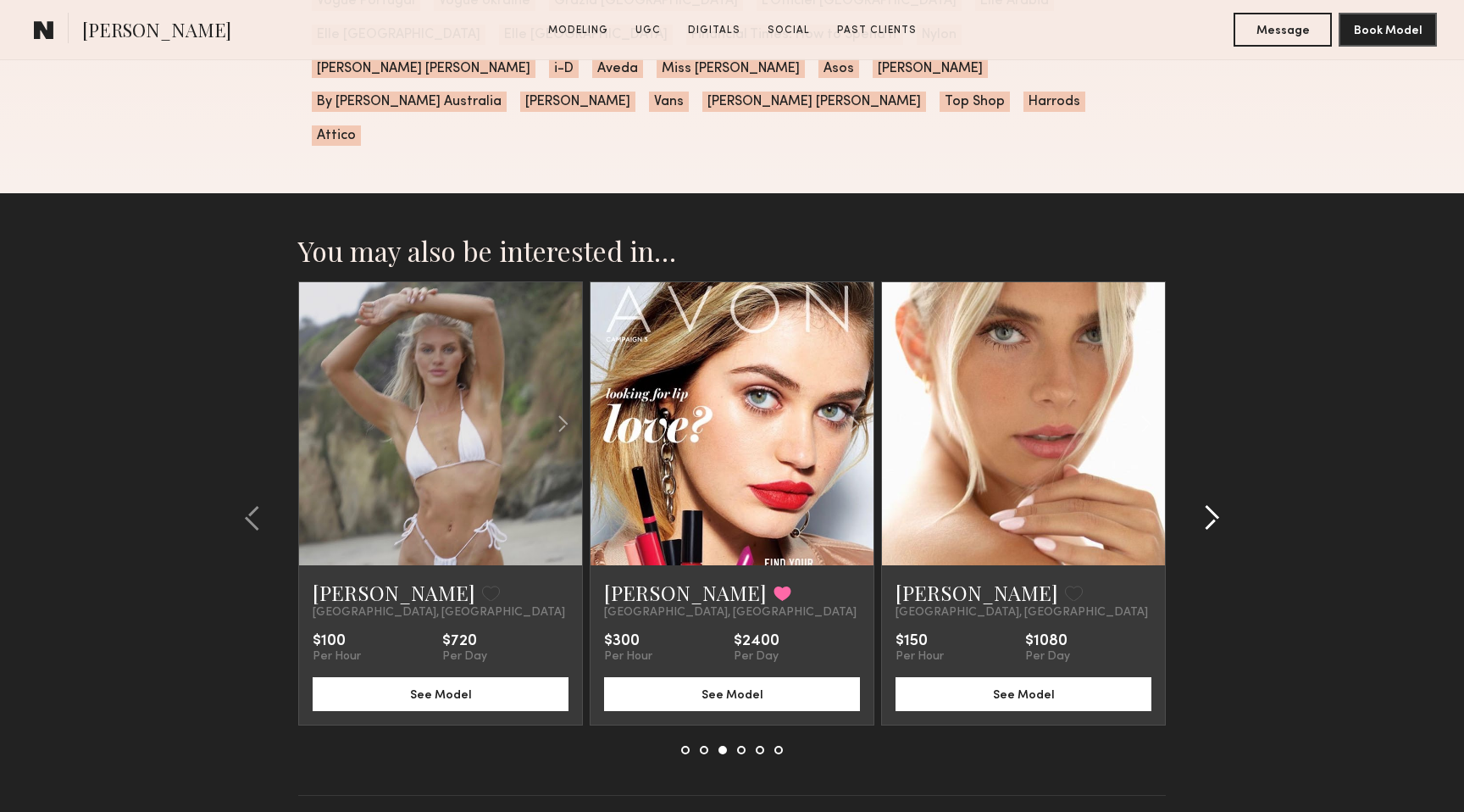
click at [1213, 504] on common-icon at bounding box center [1212, 517] width 17 height 27
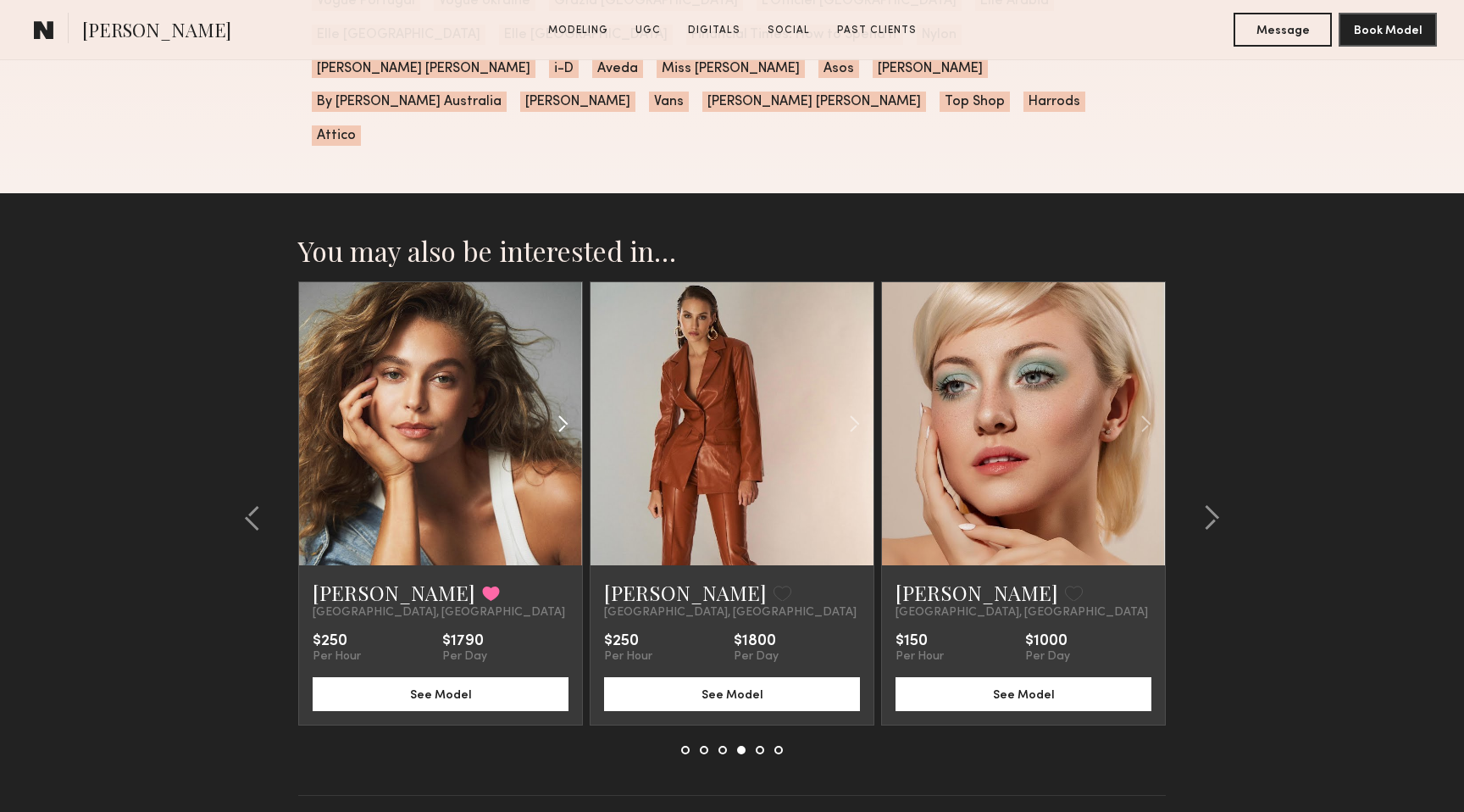
click at [564, 408] on common-icon at bounding box center [563, 424] width 25 height 32
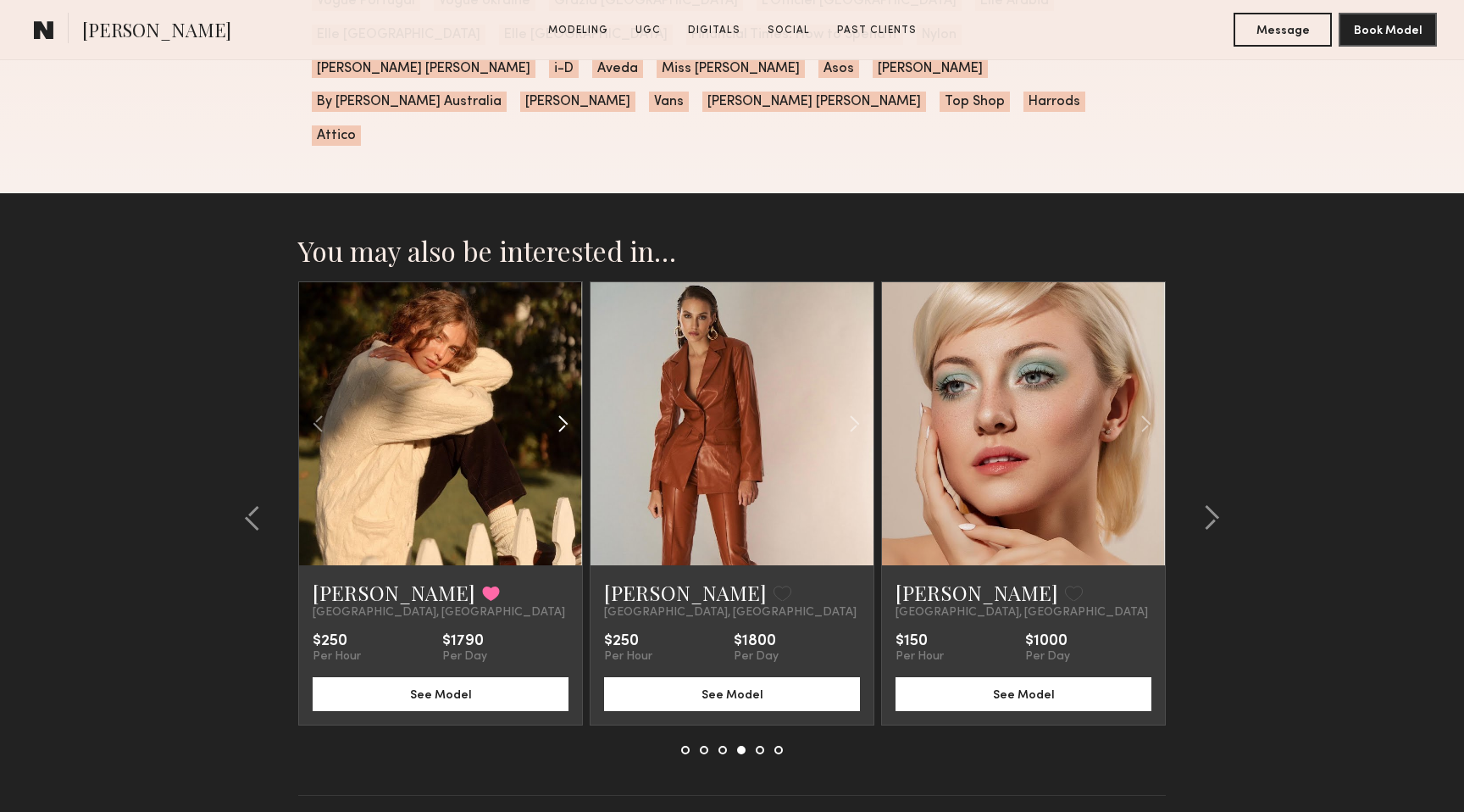
click at [564, 408] on common-icon at bounding box center [563, 424] width 25 height 32
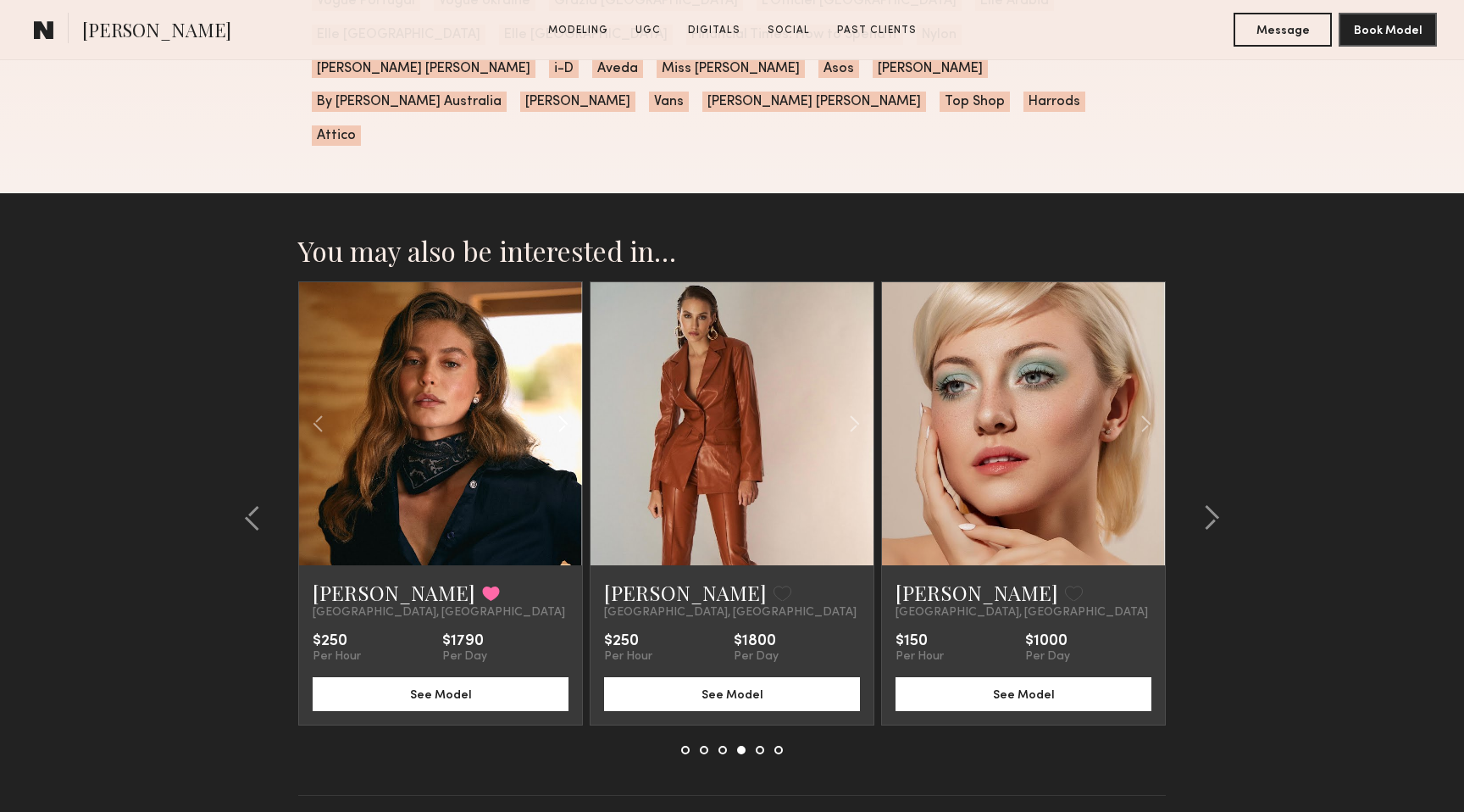
click at [564, 408] on common-icon at bounding box center [563, 424] width 25 height 32
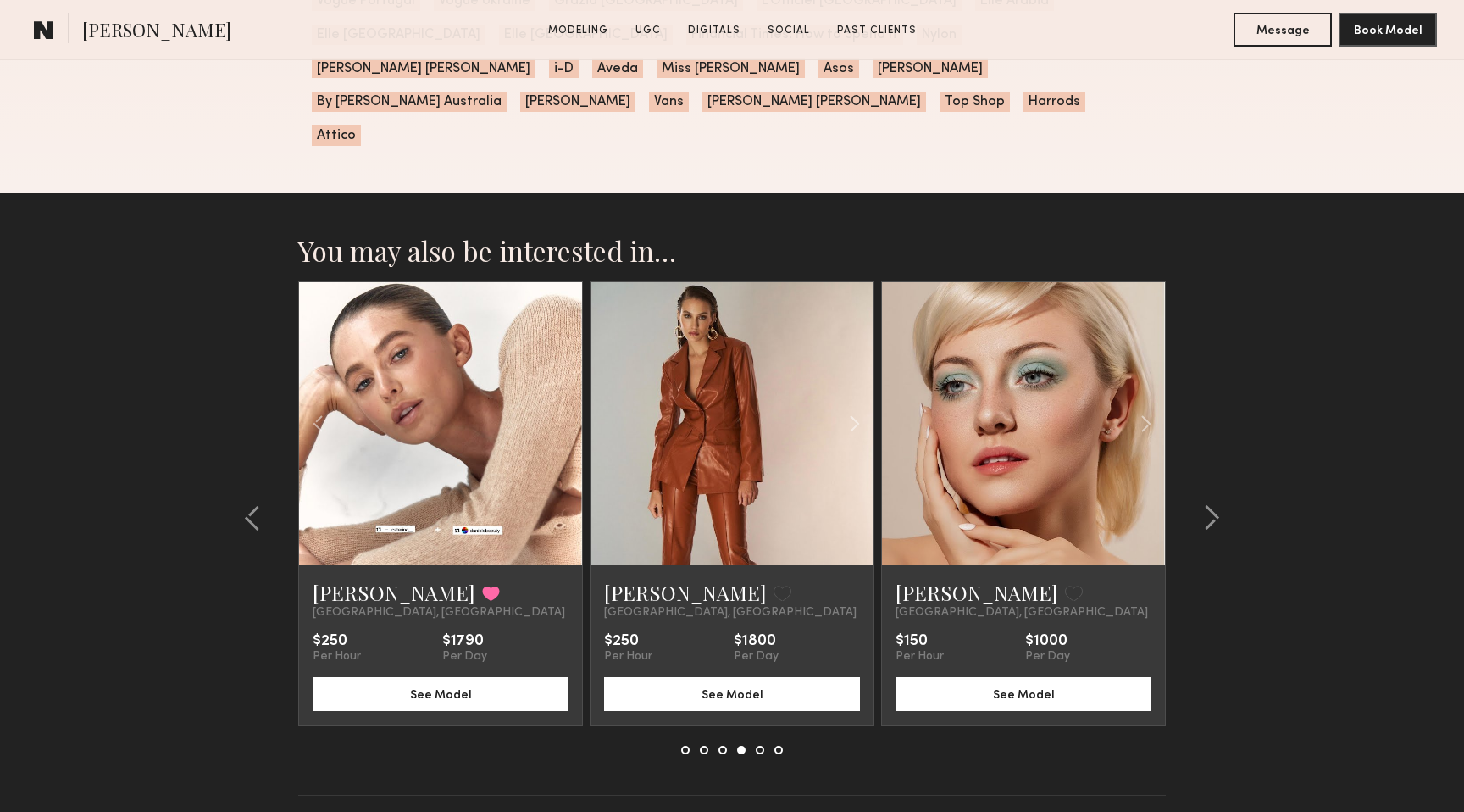
click at [564, 356] on div at bounding box center [440, 423] width 283 height 283
click at [1211, 504] on common-icon at bounding box center [1212, 517] width 17 height 27
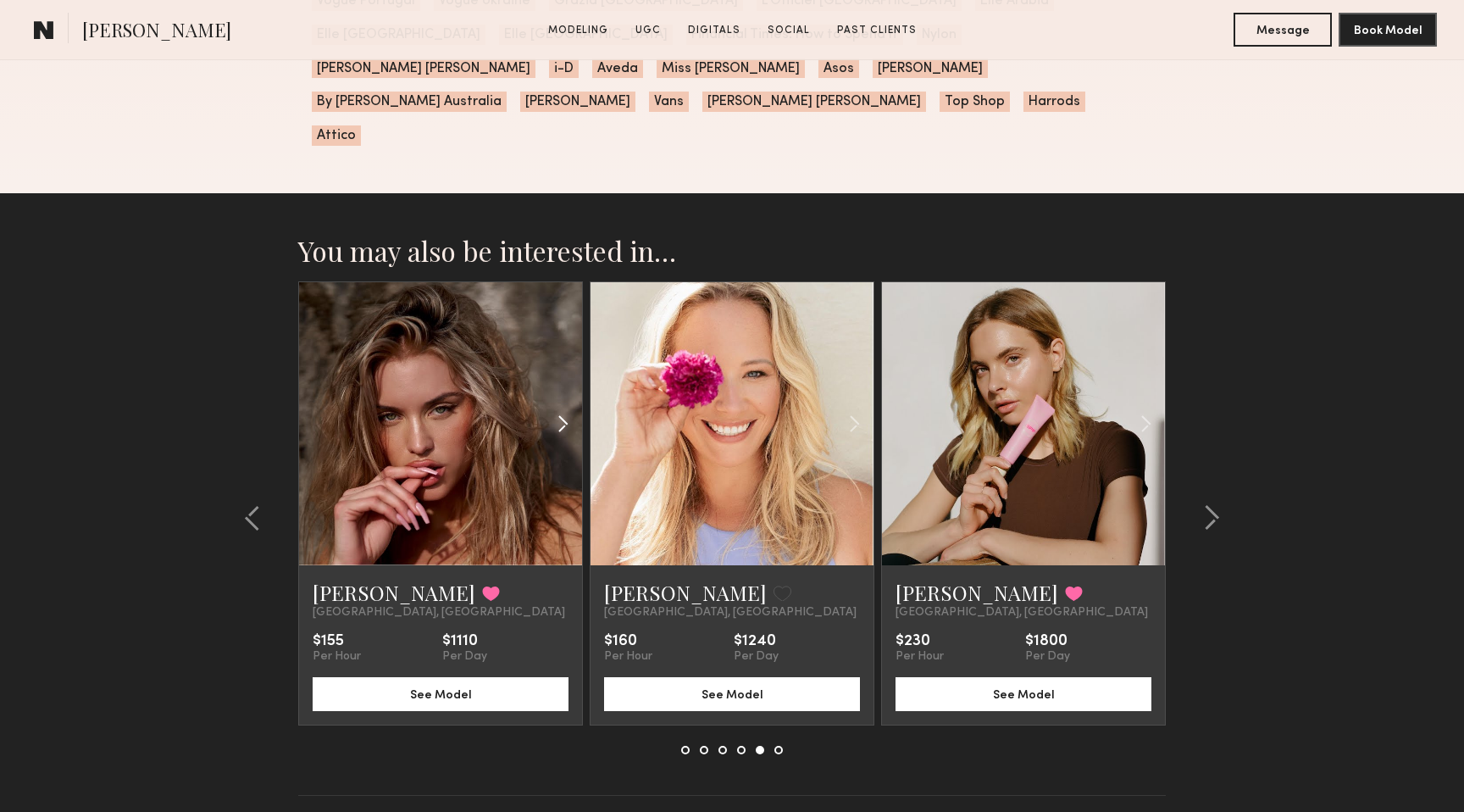
click at [565, 408] on common-icon at bounding box center [563, 424] width 25 height 32
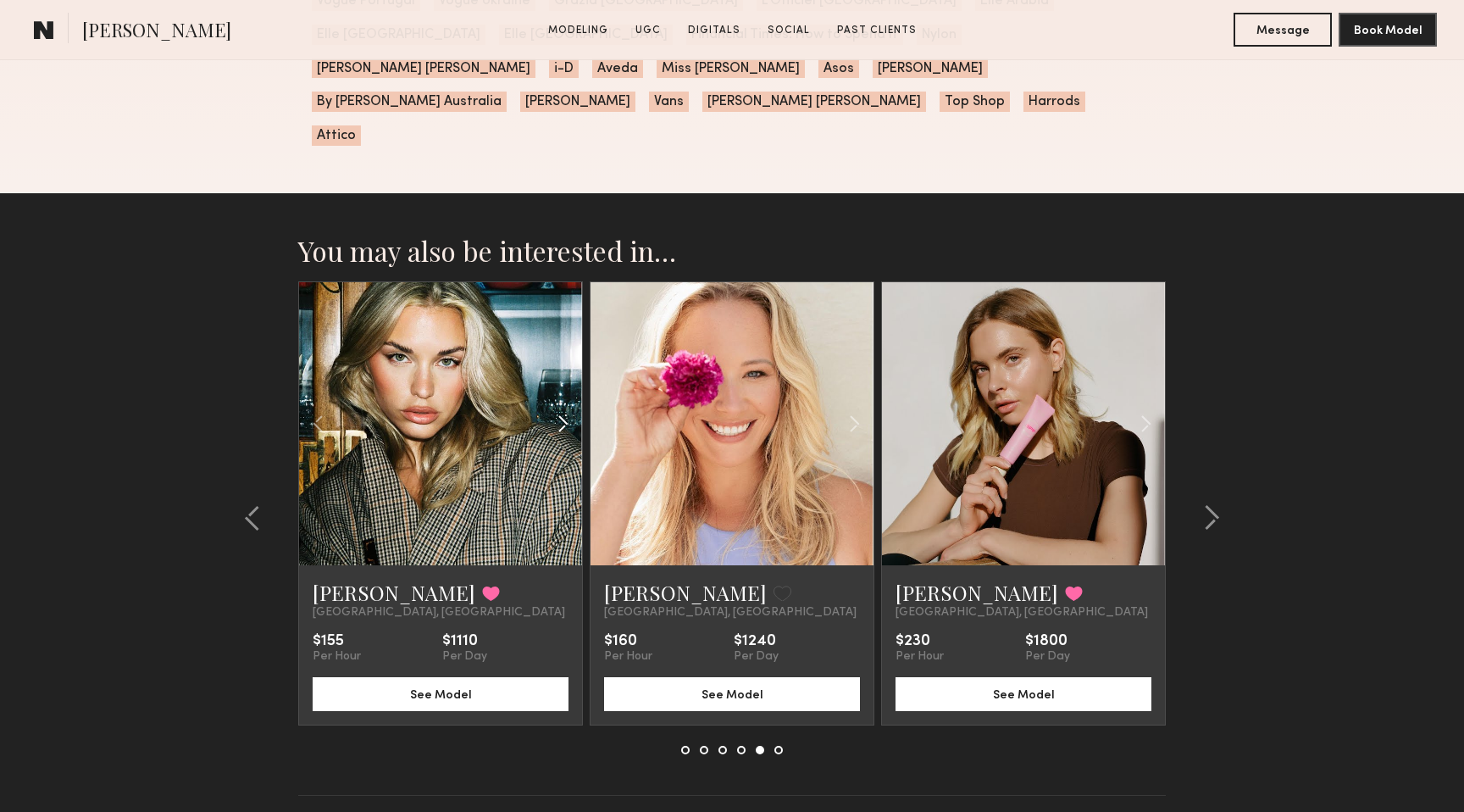
click at [565, 408] on common-icon at bounding box center [563, 424] width 25 height 32
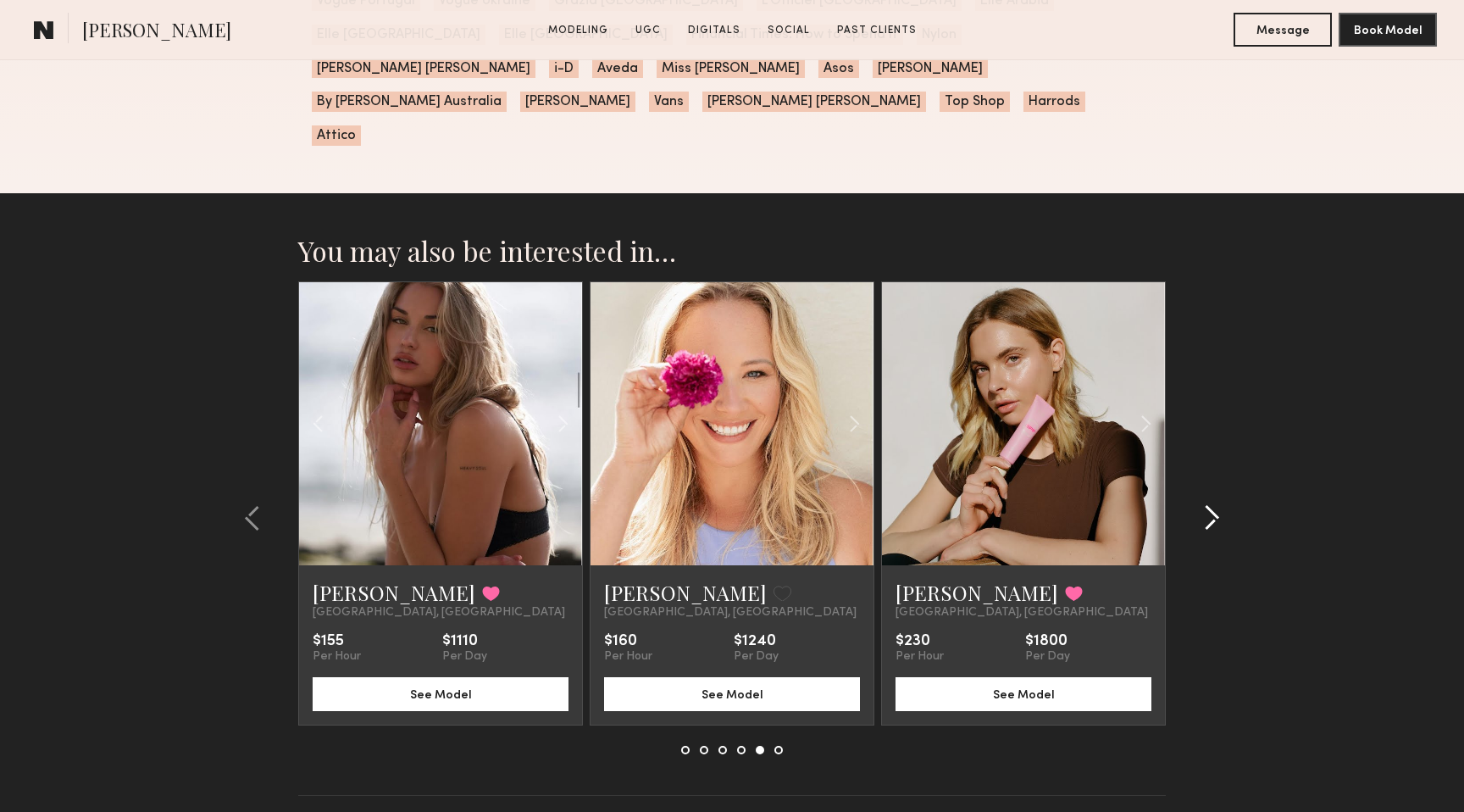
click at [1213, 504] on common-icon at bounding box center [1212, 517] width 17 height 27
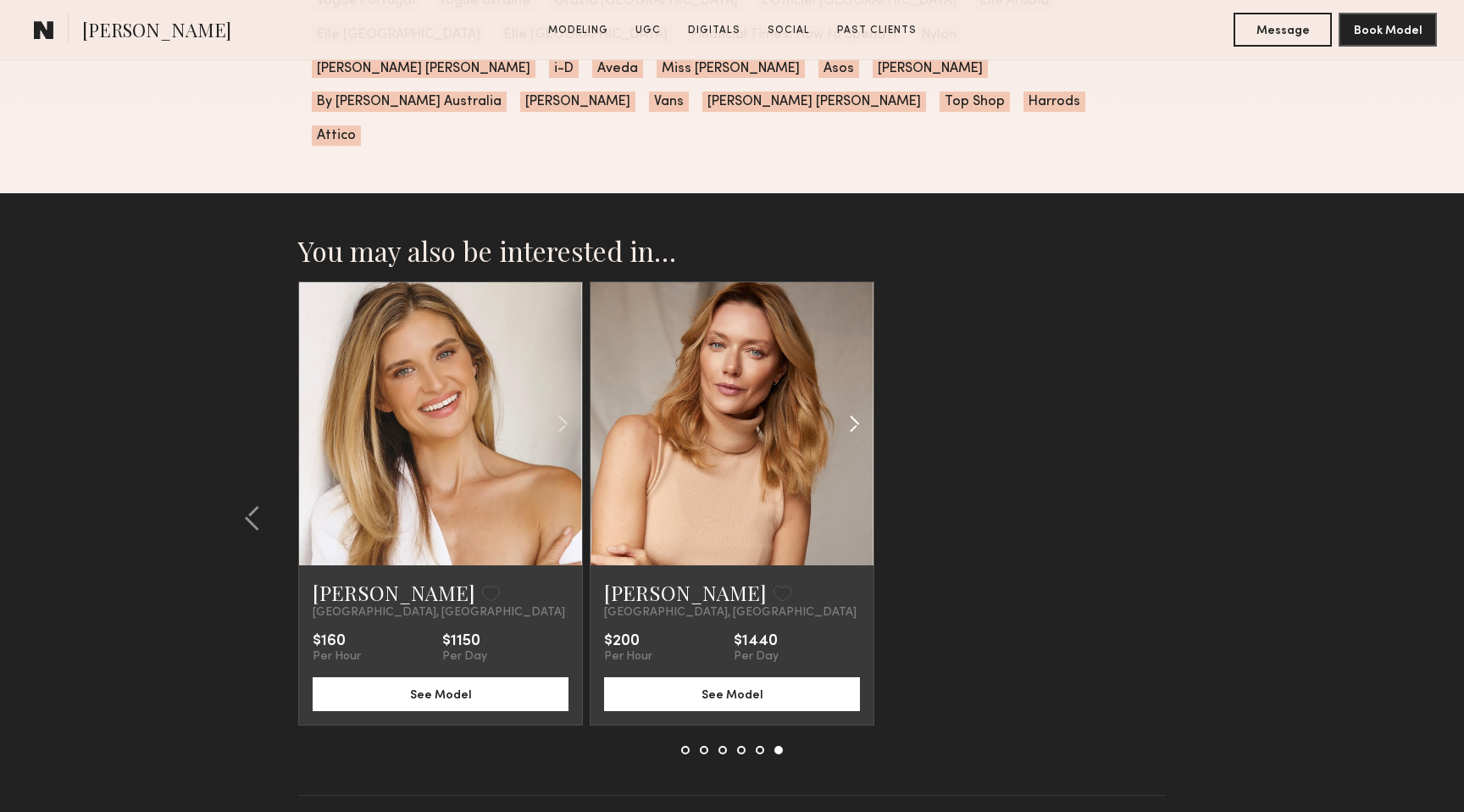
click at [852, 408] on common-icon at bounding box center [855, 424] width 25 height 32
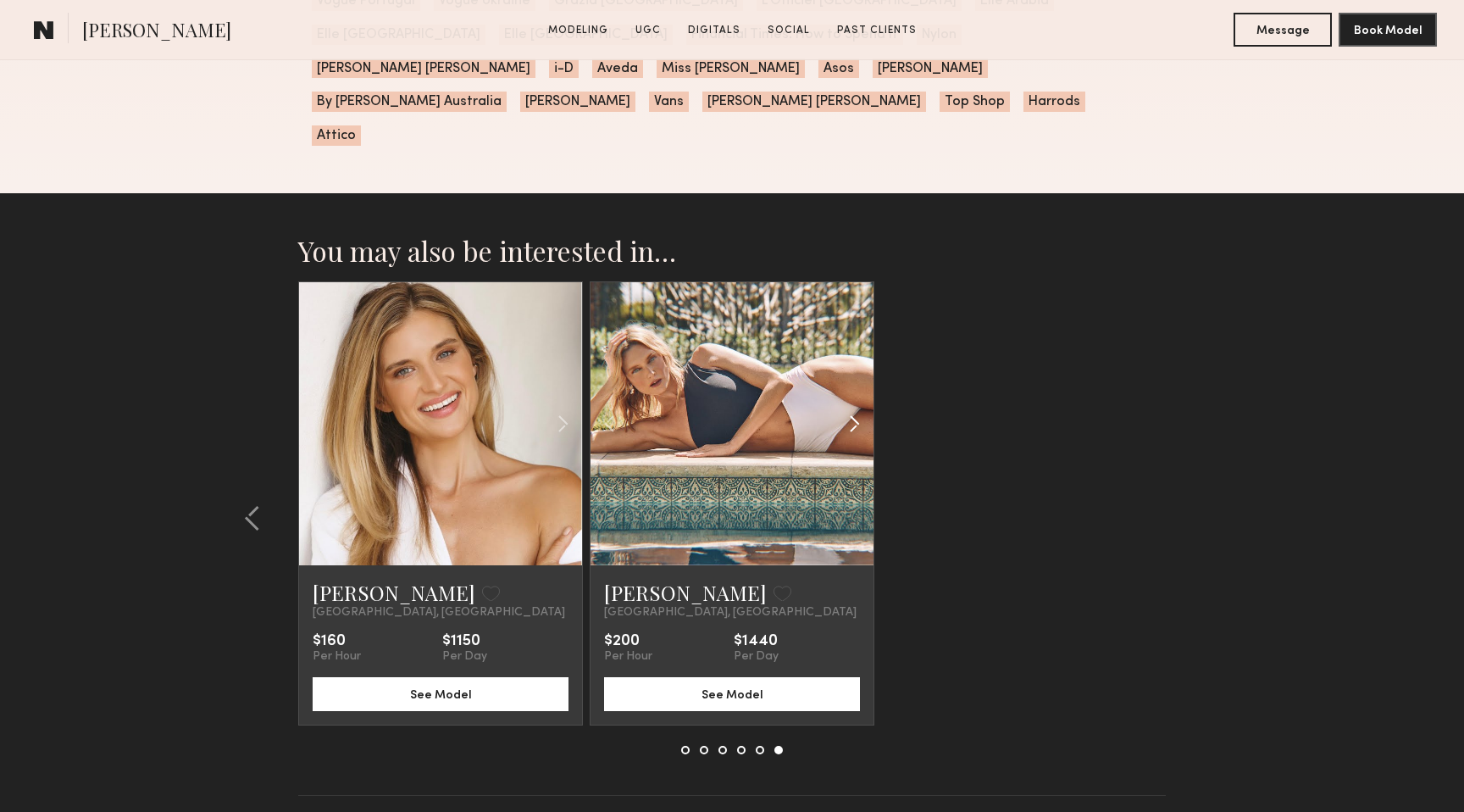
click at [852, 408] on common-icon at bounding box center [855, 424] width 25 height 32
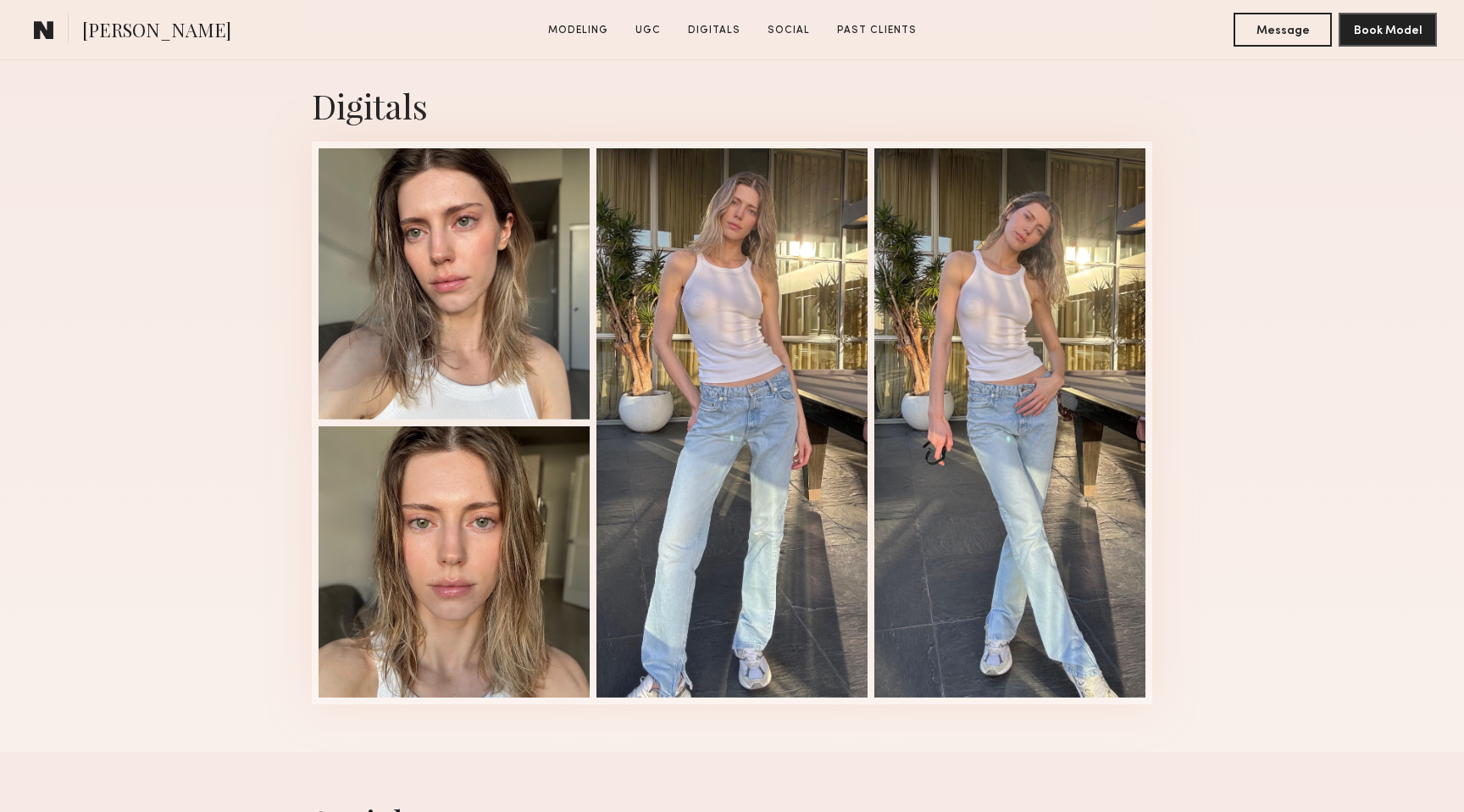
scroll to position [2406, 0]
